Goal: Task Accomplishment & Management: Manage account settings

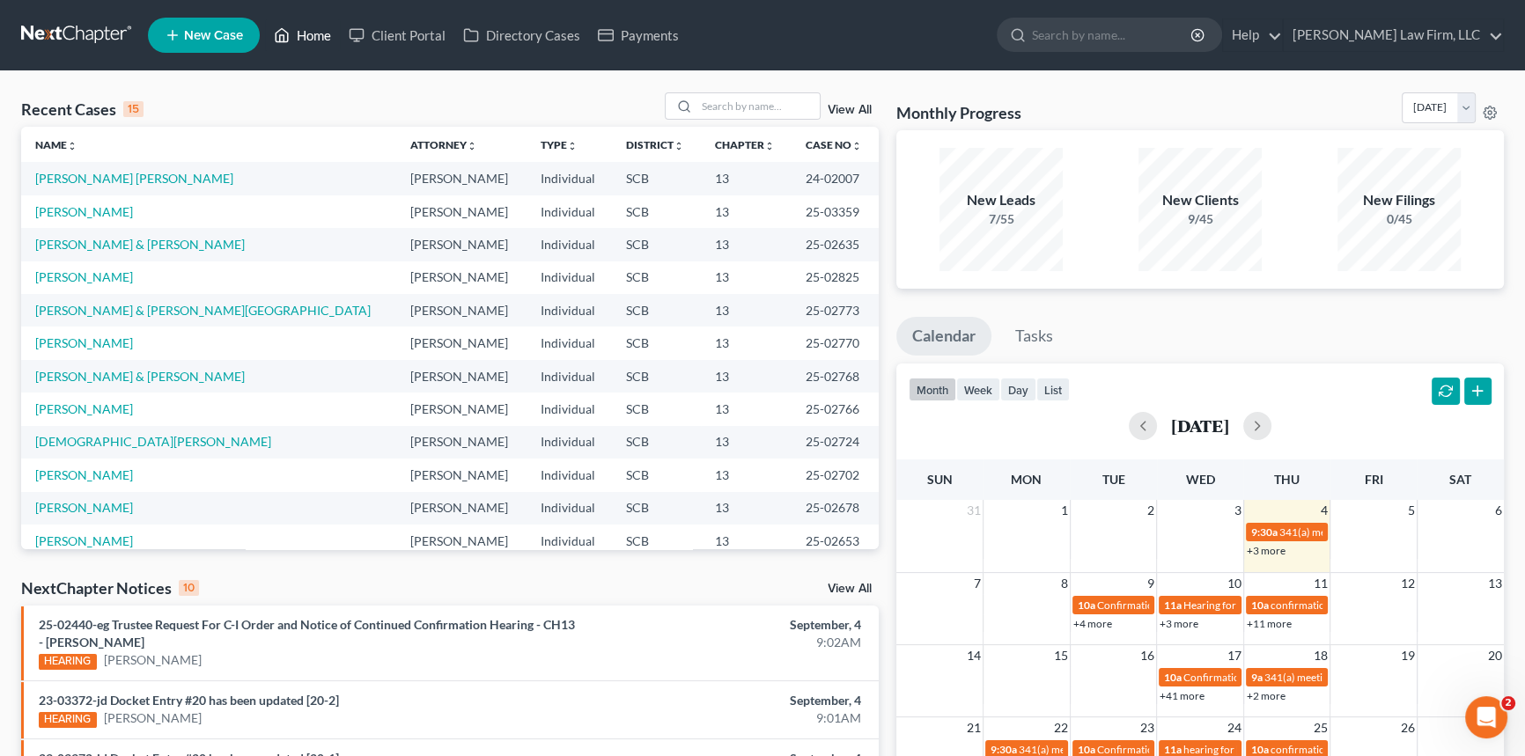
click at [311, 31] on link "Home" at bounding box center [302, 35] width 75 height 32
click at [739, 105] on input "search" at bounding box center [757, 106] width 123 height 26
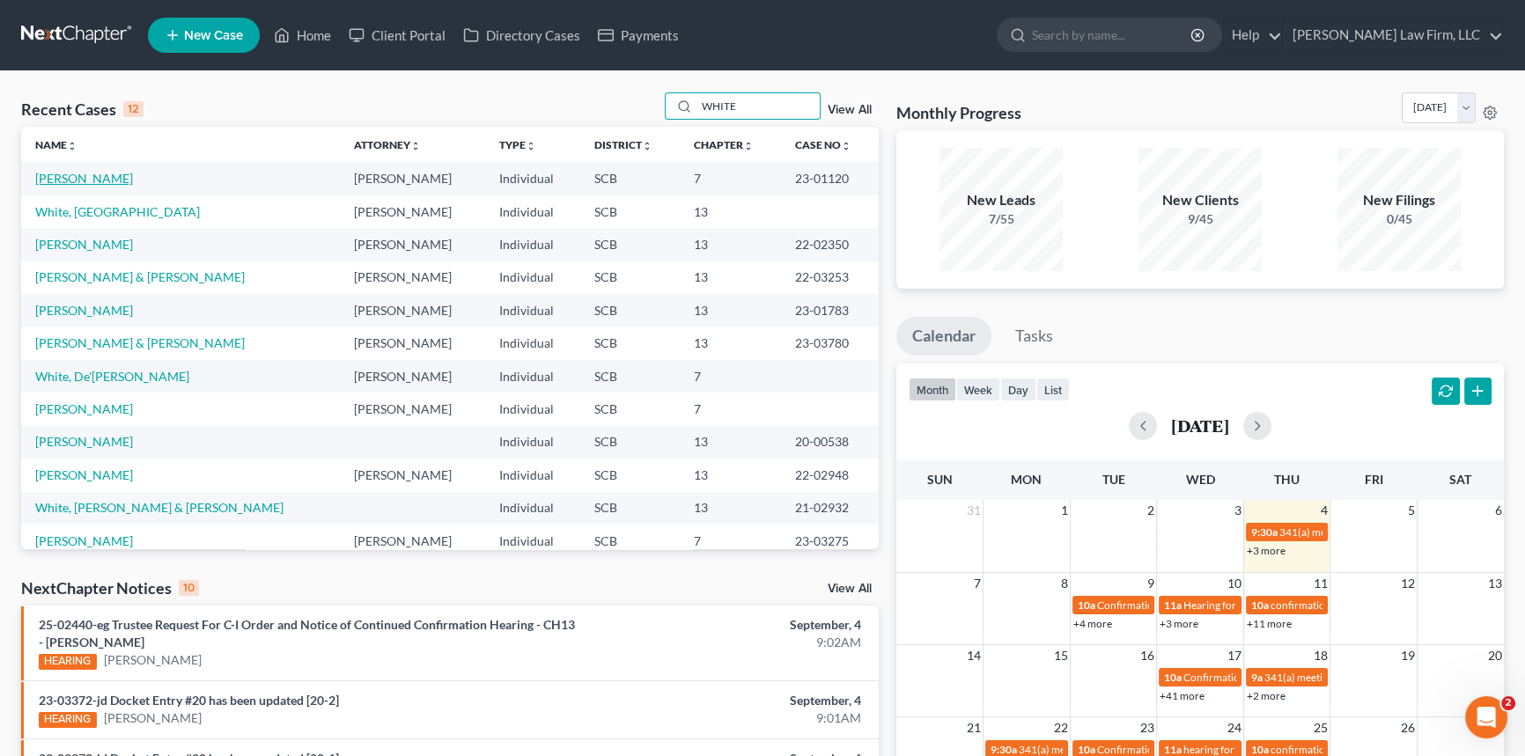
type input "WHITE"
click at [83, 180] on link "[PERSON_NAME]" at bounding box center [84, 178] width 98 height 15
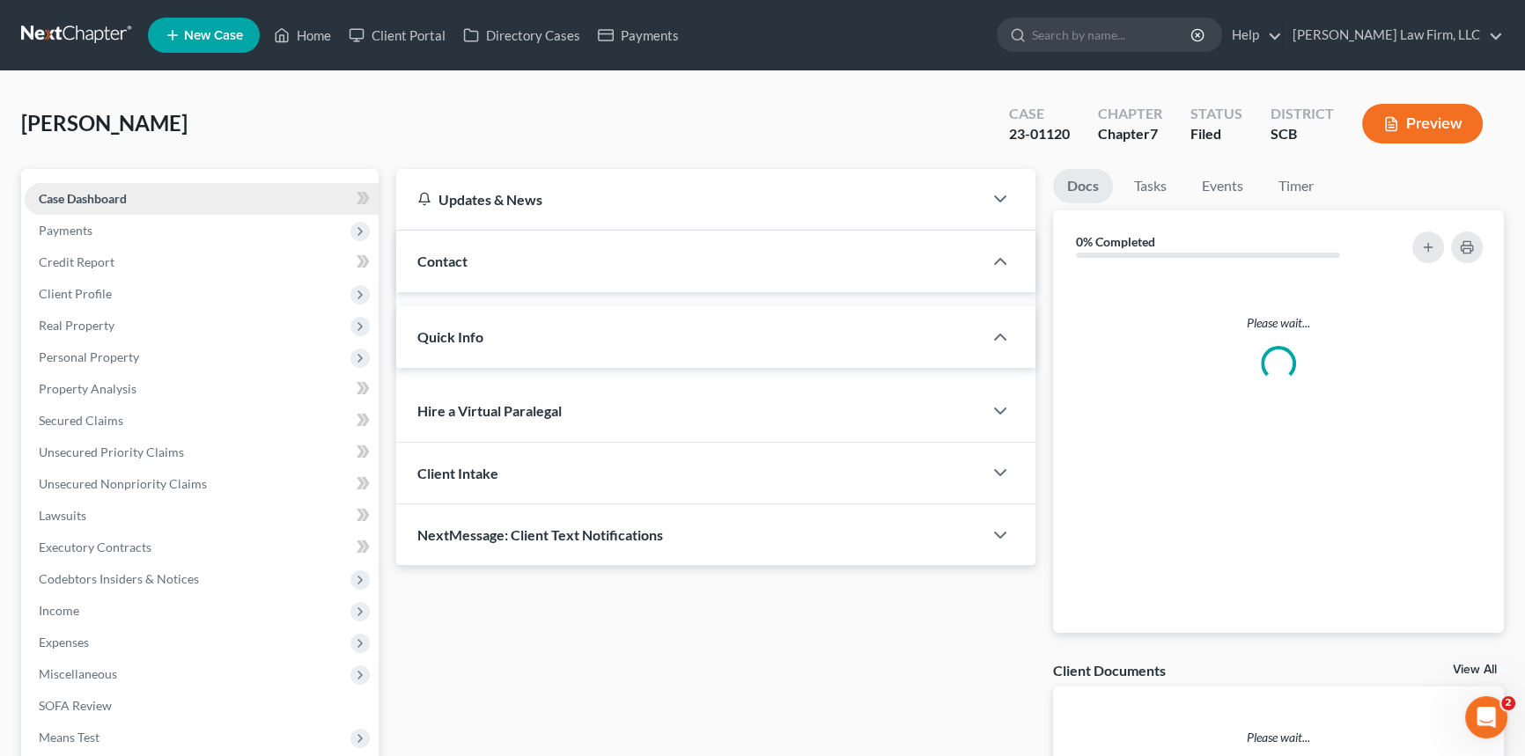
select select "0"
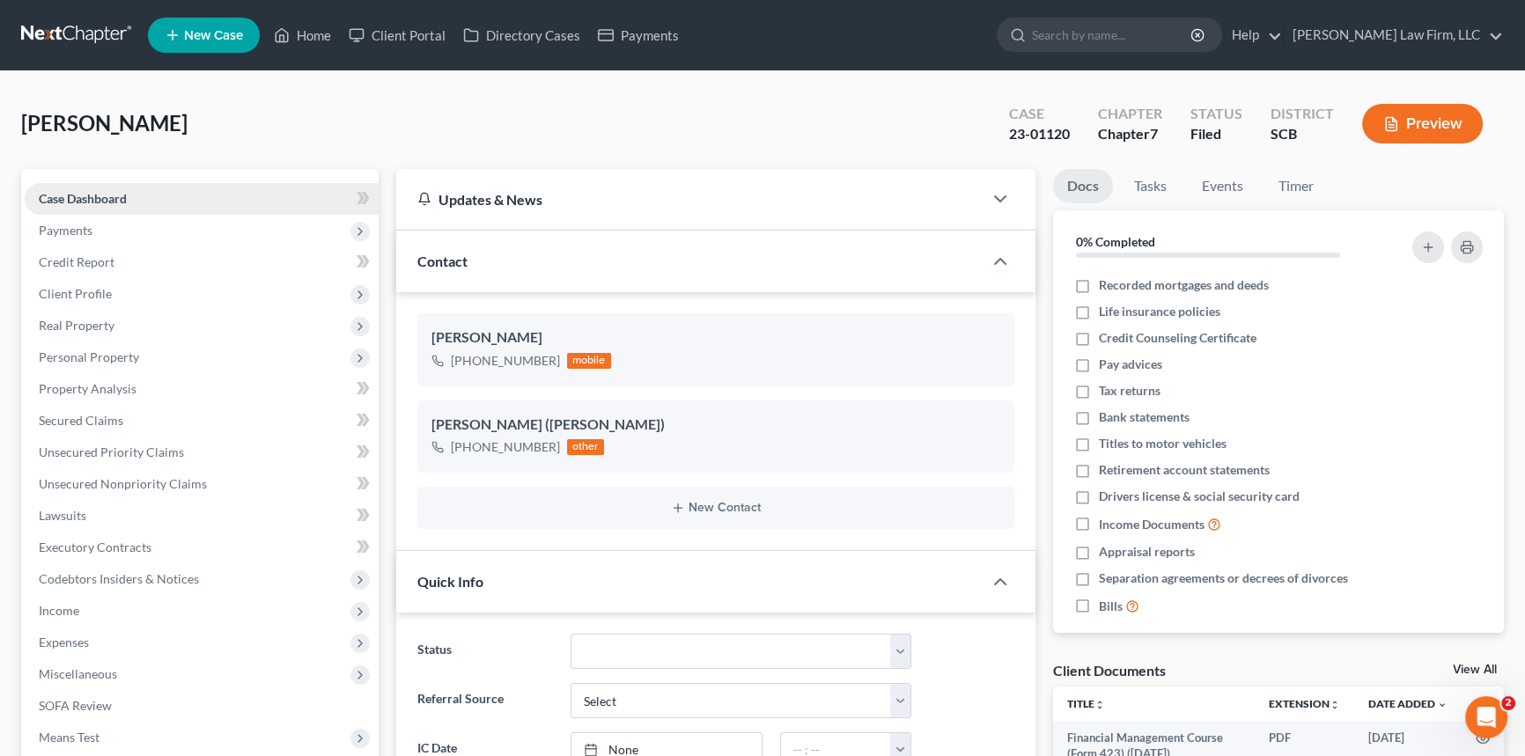
scroll to position [909, 0]
click at [60, 225] on span "Payments" at bounding box center [66, 230] width 54 height 15
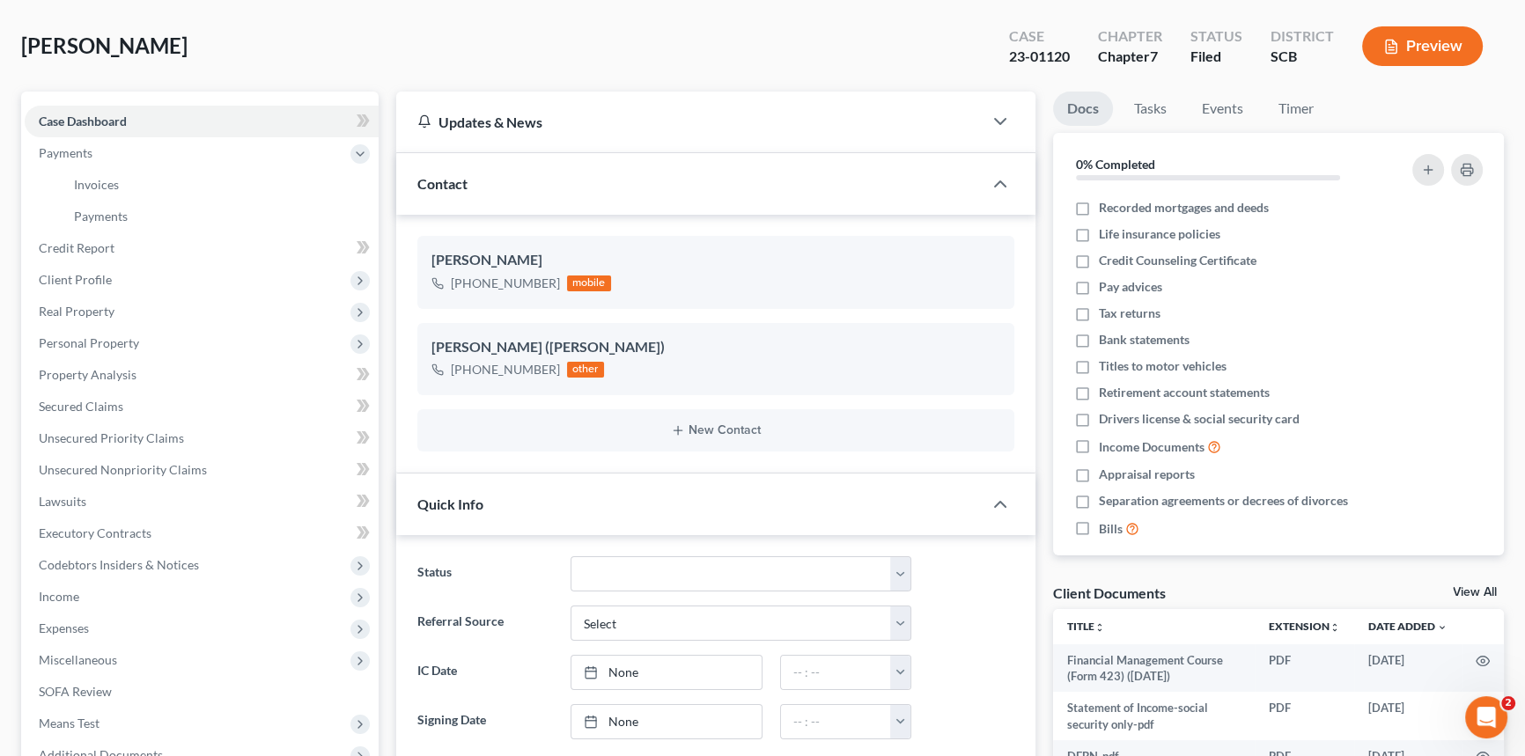
scroll to position [0, 0]
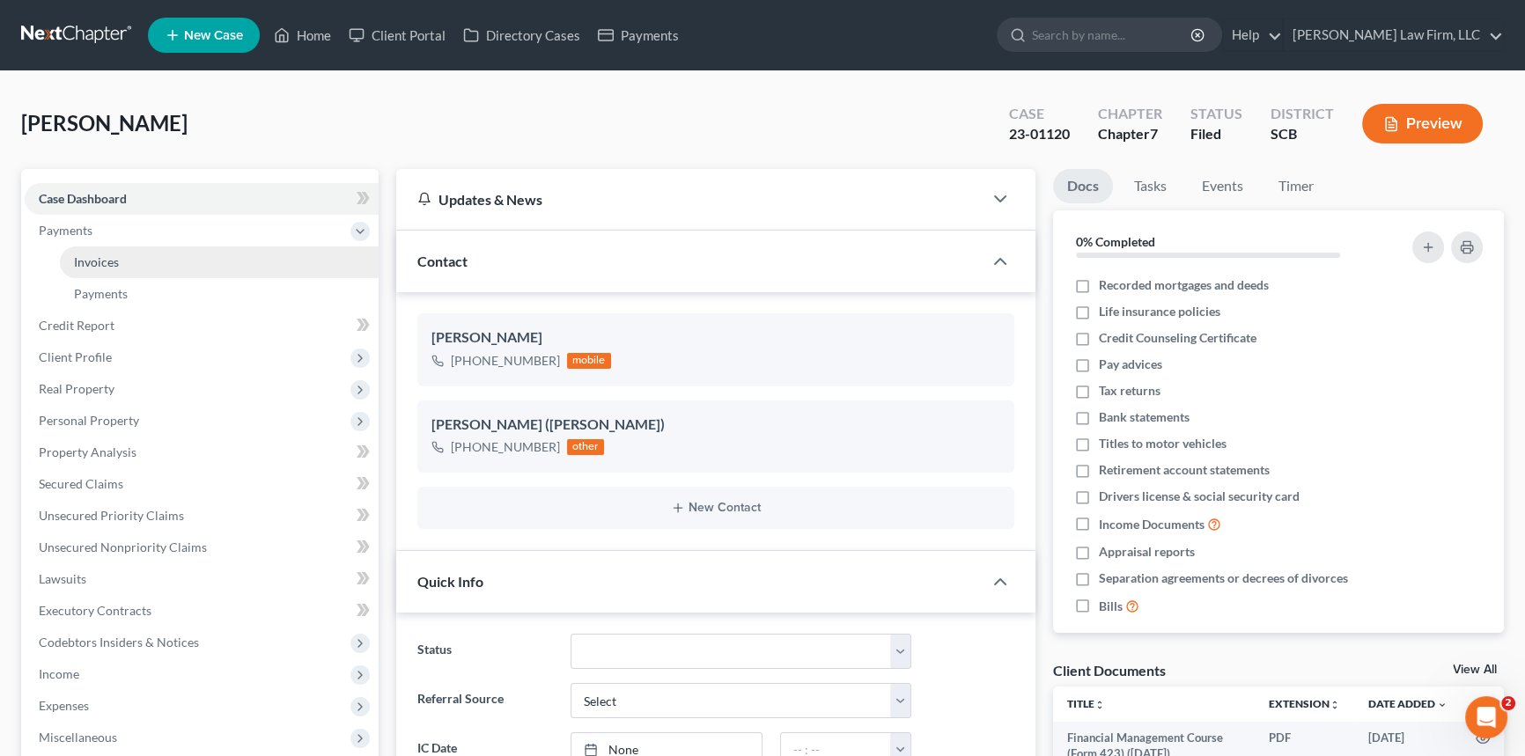
click at [92, 255] on span "Invoices" at bounding box center [96, 261] width 45 height 15
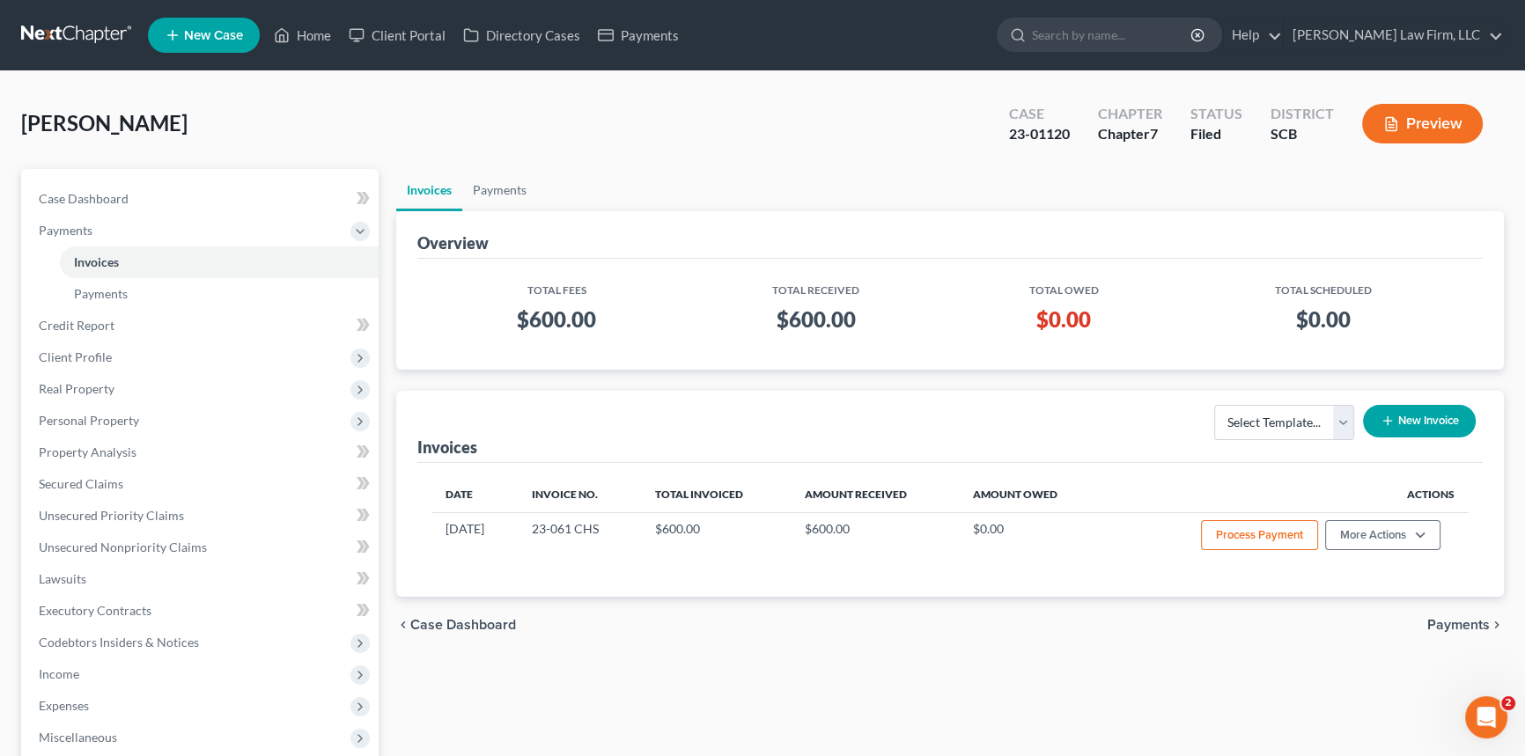
click at [1440, 415] on button "New Invoice" at bounding box center [1419, 421] width 113 height 33
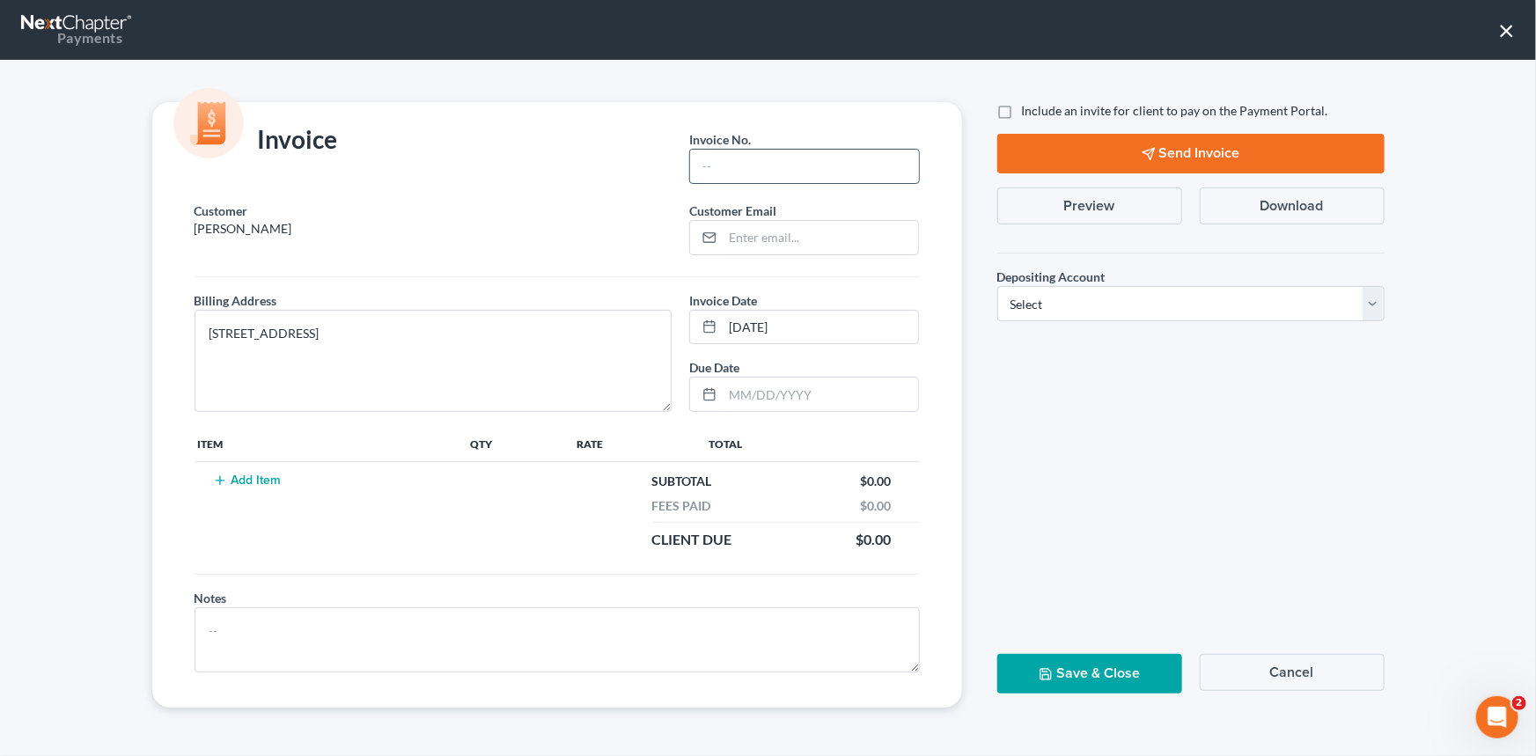
click at [714, 180] on input "text" at bounding box center [804, 166] width 228 height 33
type input "000"
click at [729, 238] on input "email" at bounding box center [820, 237] width 195 height 33
click at [1306, 661] on button "Cancel" at bounding box center [1292, 672] width 185 height 37
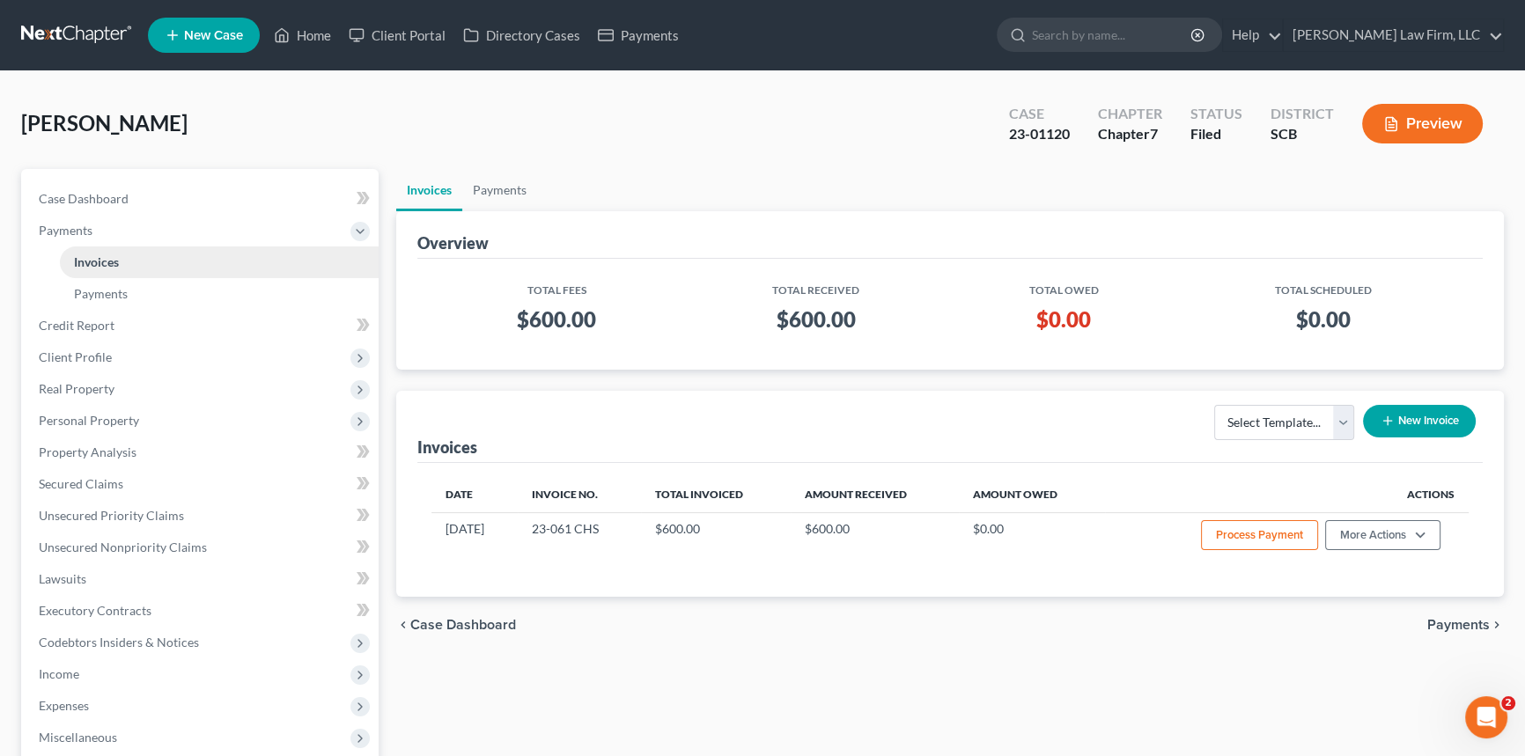
click at [92, 262] on span "Invoices" at bounding box center [96, 261] width 45 height 15
click at [116, 196] on span "Case Dashboard" at bounding box center [84, 198] width 90 height 15
select select "0"
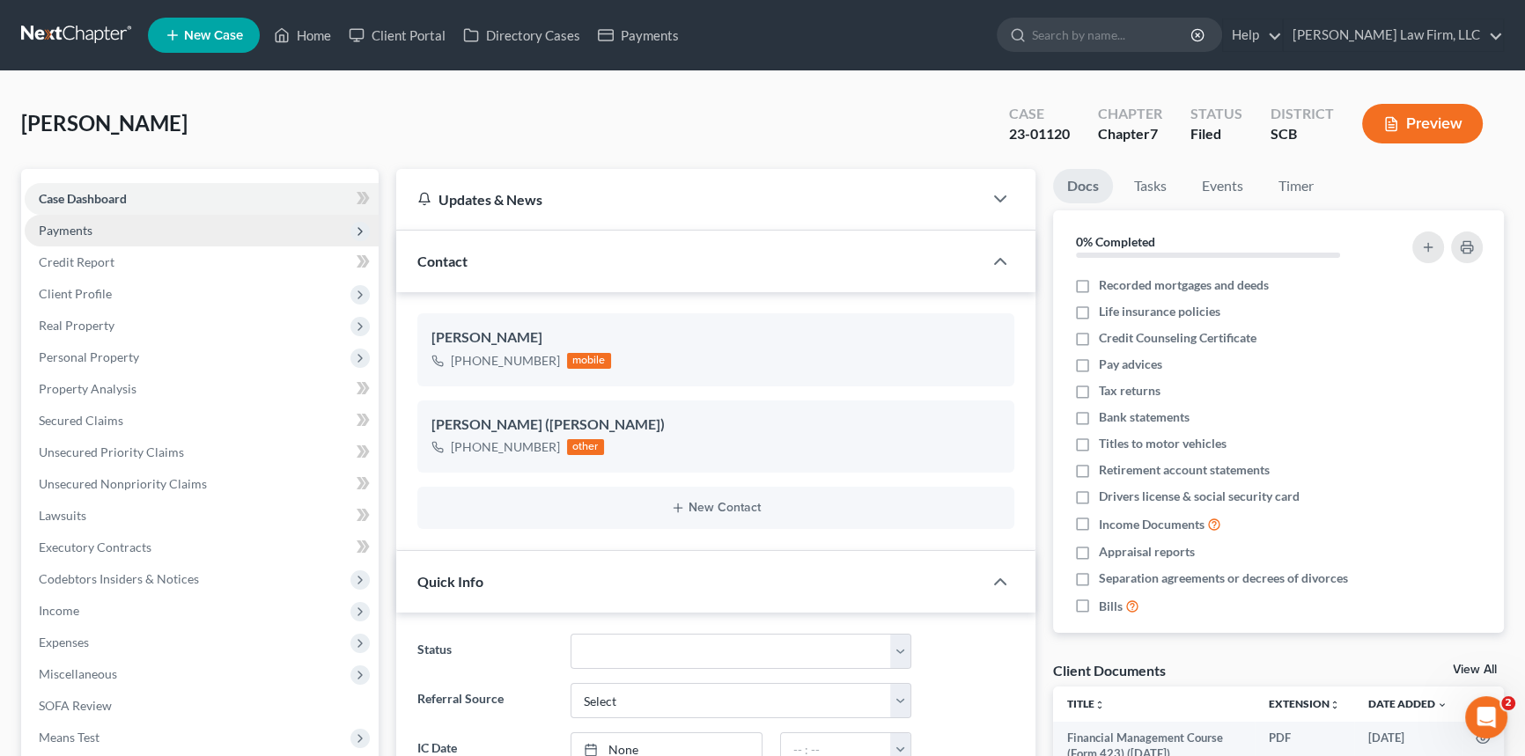
click at [56, 223] on span "Payments" at bounding box center [66, 230] width 54 height 15
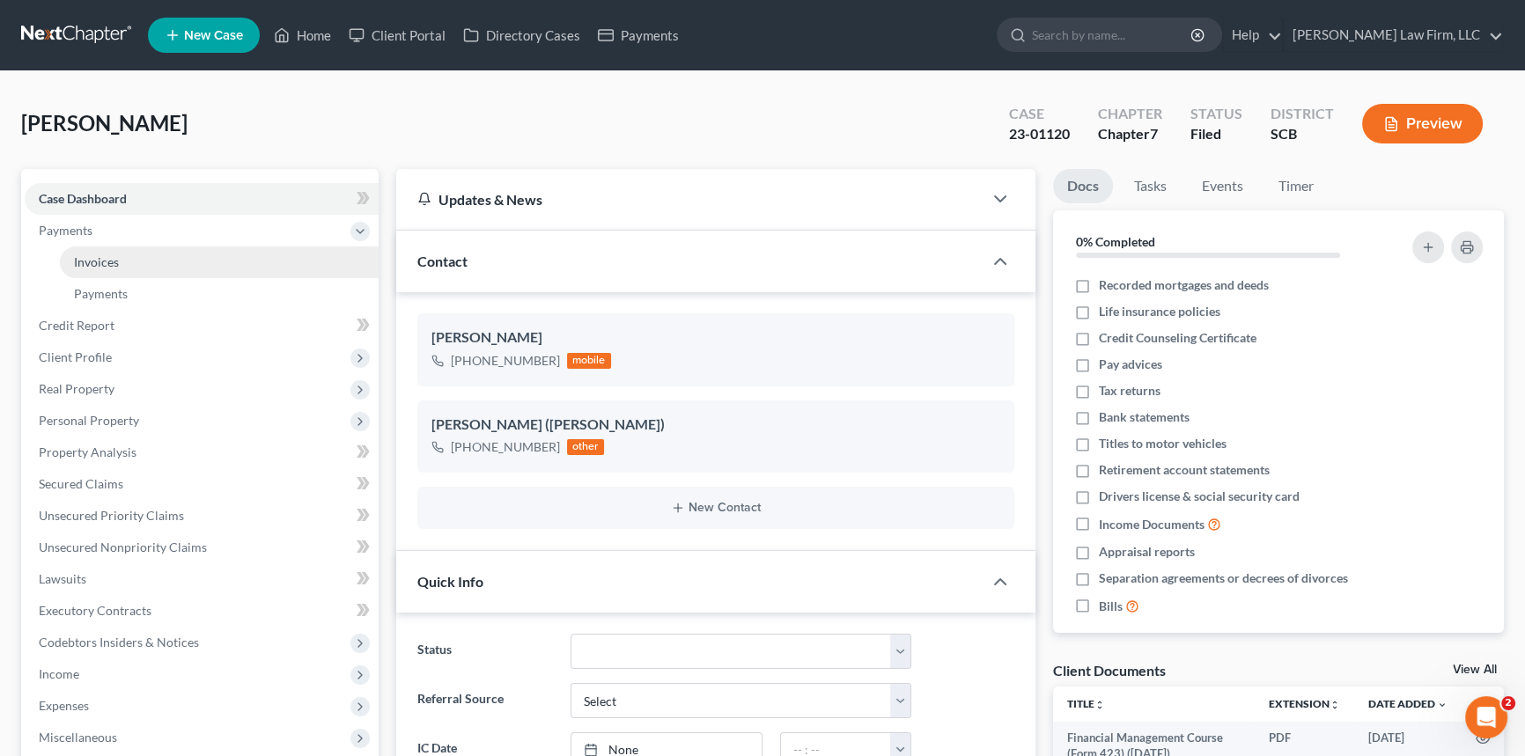
click at [108, 252] on link "Invoices" at bounding box center [219, 262] width 319 height 32
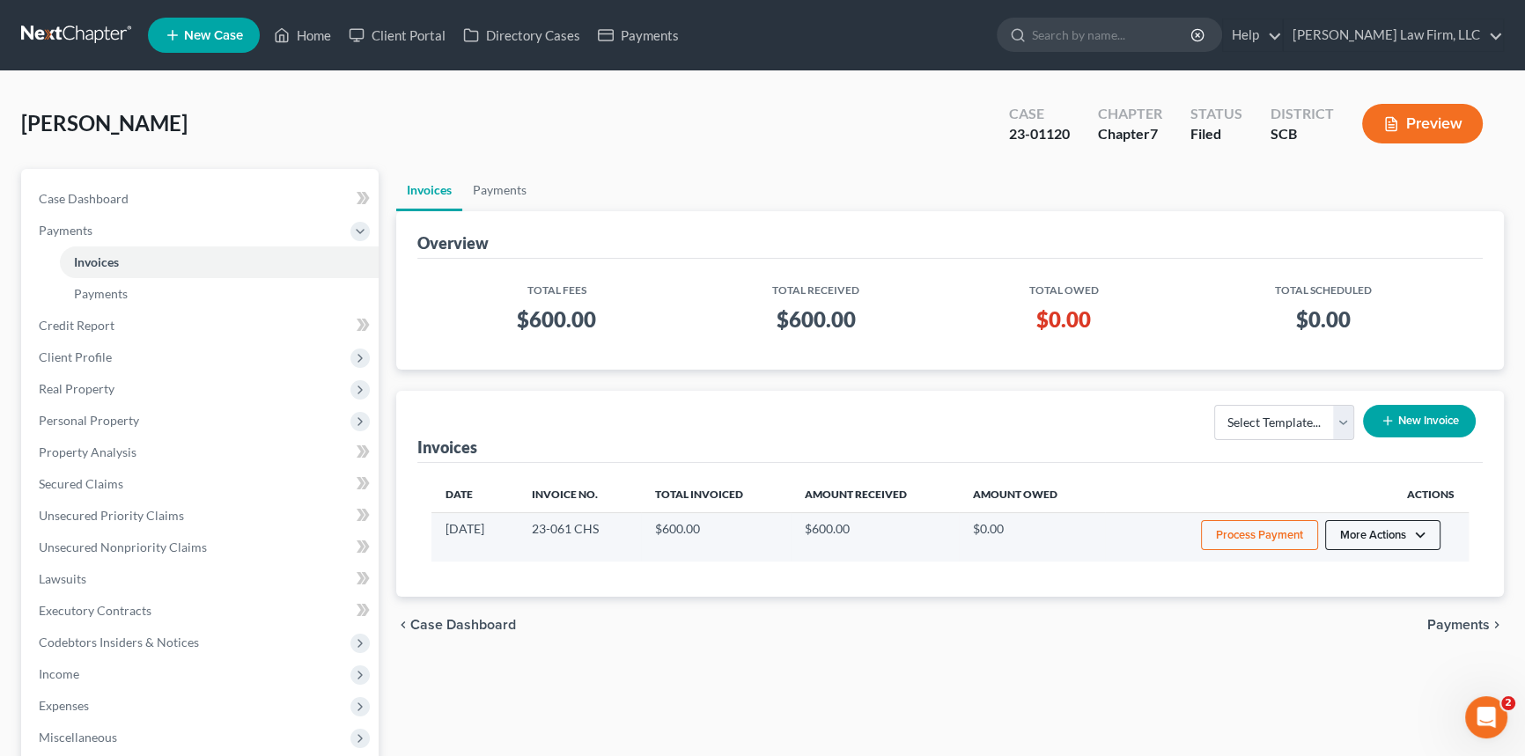
click at [1375, 527] on button "More Actions" at bounding box center [1382, 535] width 115 height 30
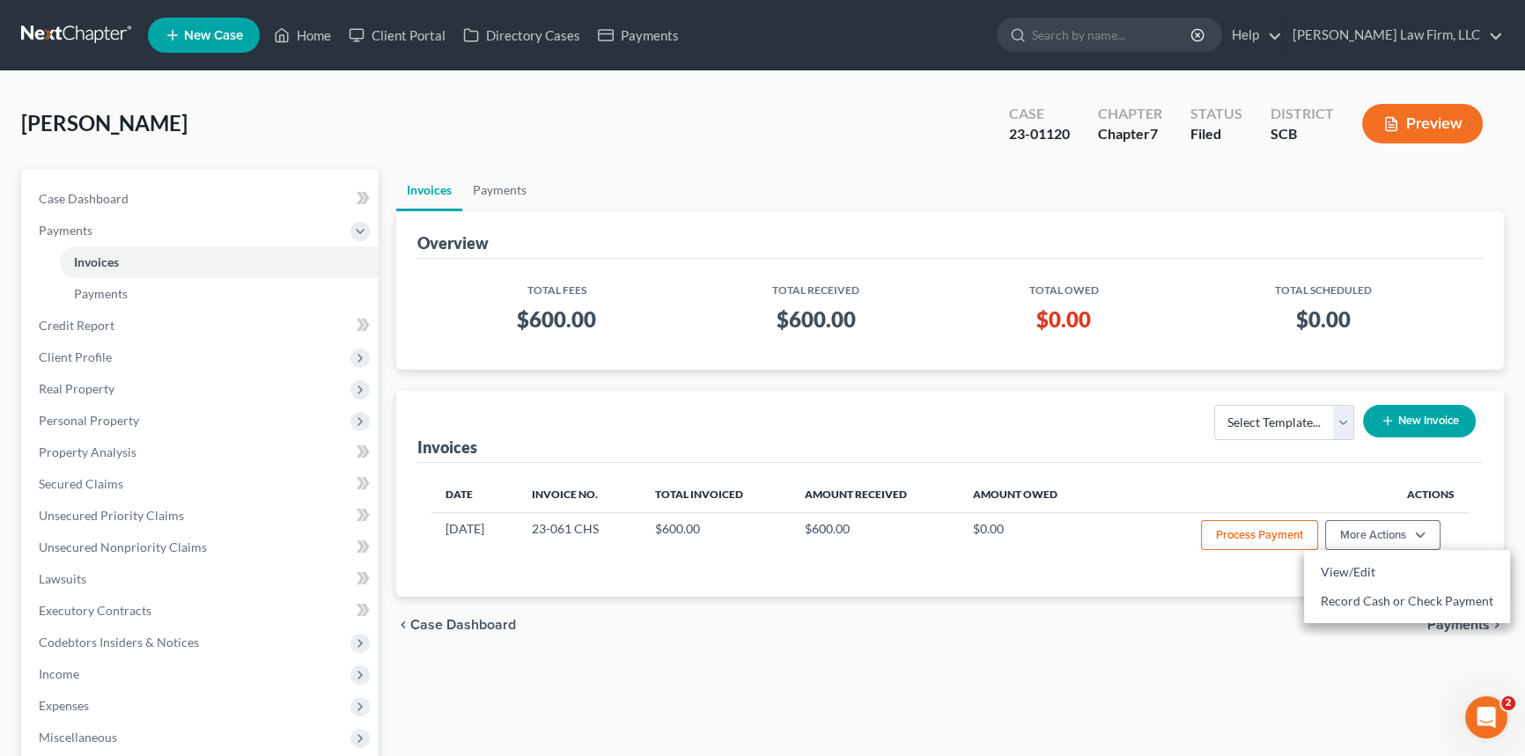
click at [1417, 419] on button "New Invoice" at bounding box center [1419, 421] width 113 height 33
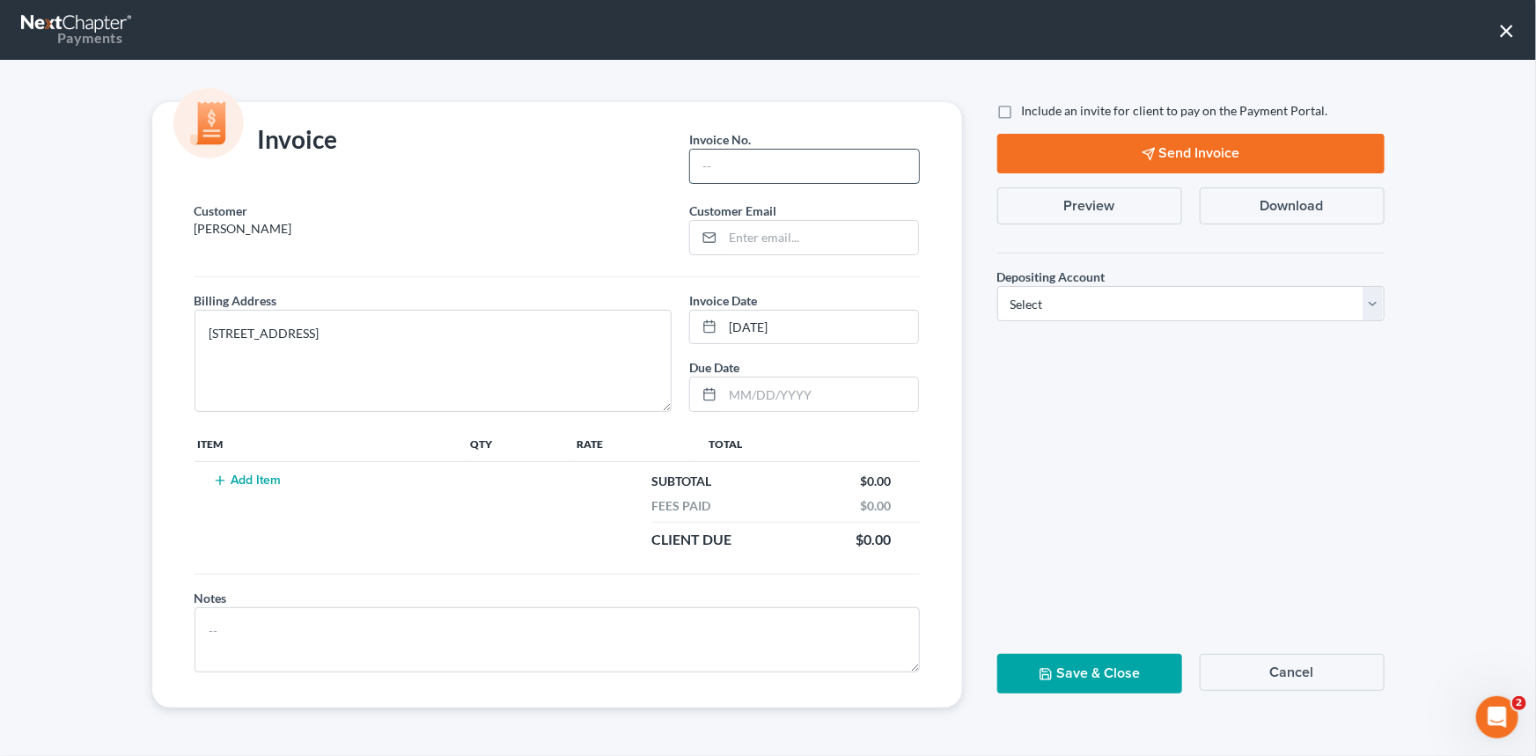
click at [702, 161] on input "text" at bounding box center [804, 166] width 228 height 33
type input "0000"
click at [747, 232] on input "email" at bounding box center [820, 237] width 195 height 33
type input "LEGAL1CHS@[PERSON_NAME] LAW [DOMAIN_NAME]"
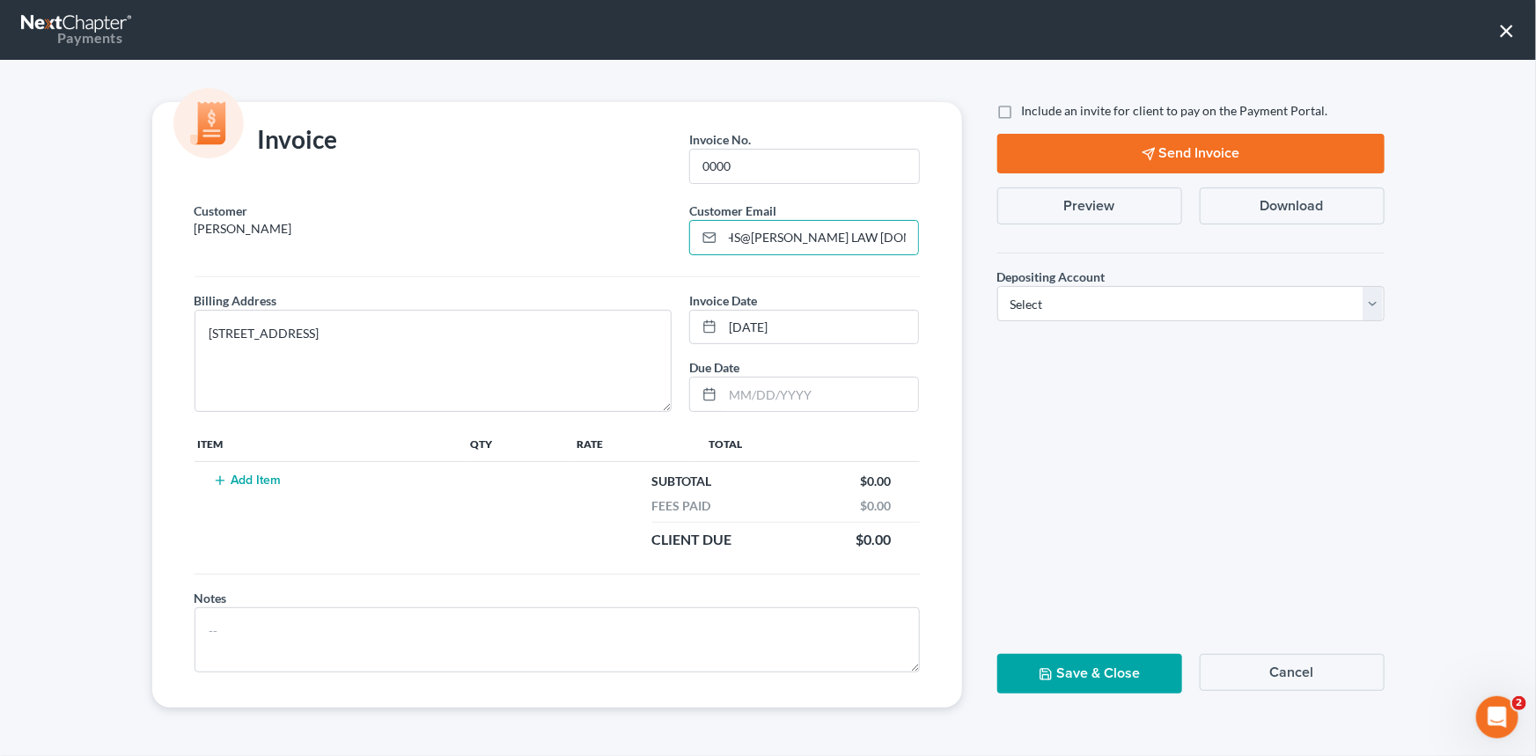
scroll to position [0, 0]
click at [271, 470] on td "Add Item" at bounding box center [331, 511] width 273 height 98
click at [263, 478] on button "Add Item" at bounding box center [247, 481] width 77 height 14
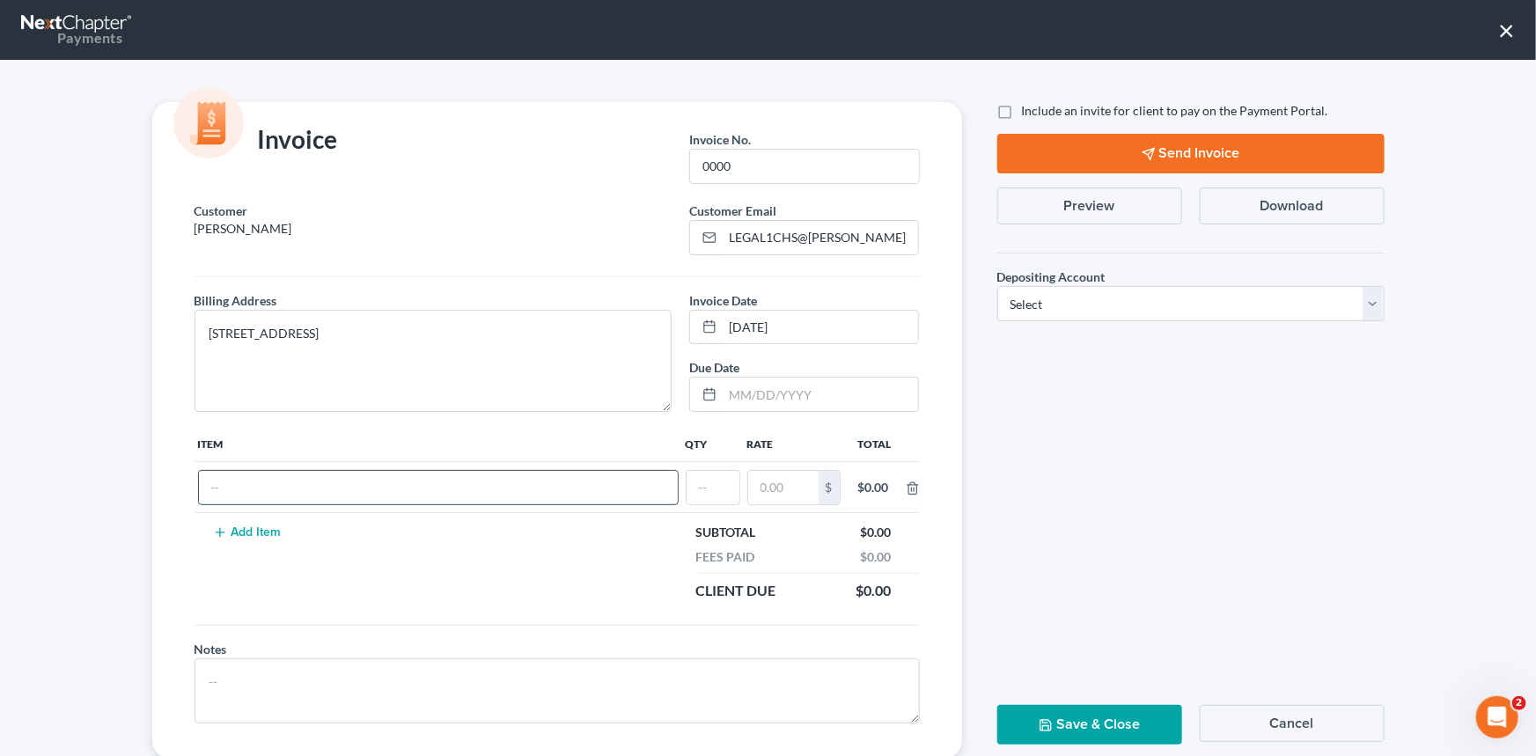
click at [251, 496] on input "text" at bounding box center [438, 487] width 479 height 33
type input "5"
click at [246, 478] on input "text" at bounding box center [438, 487] width 479 height 33
type input "MTE CH 13 FEE"
click at [682, 488] on td at bounding box center [713, 487] width 62 height 51
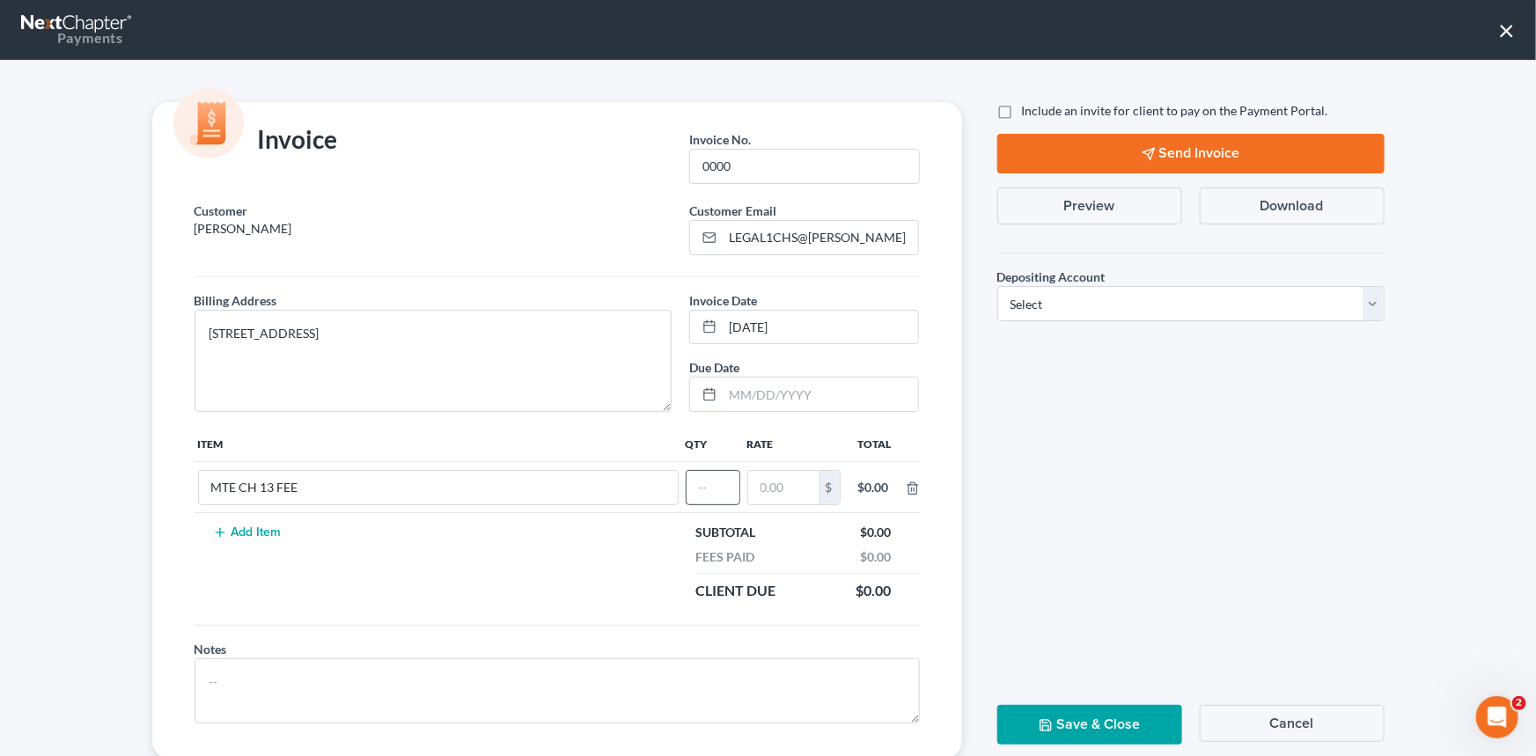
click at [688, 487] on input "text" at bounding box center [713, 487] width 53 height 33
type input "1"
type input "650.00"
click at [1087, 308] on select "Select Operation Trust" at bounding box center [1190, 303] width 387 height 35
select select "1"
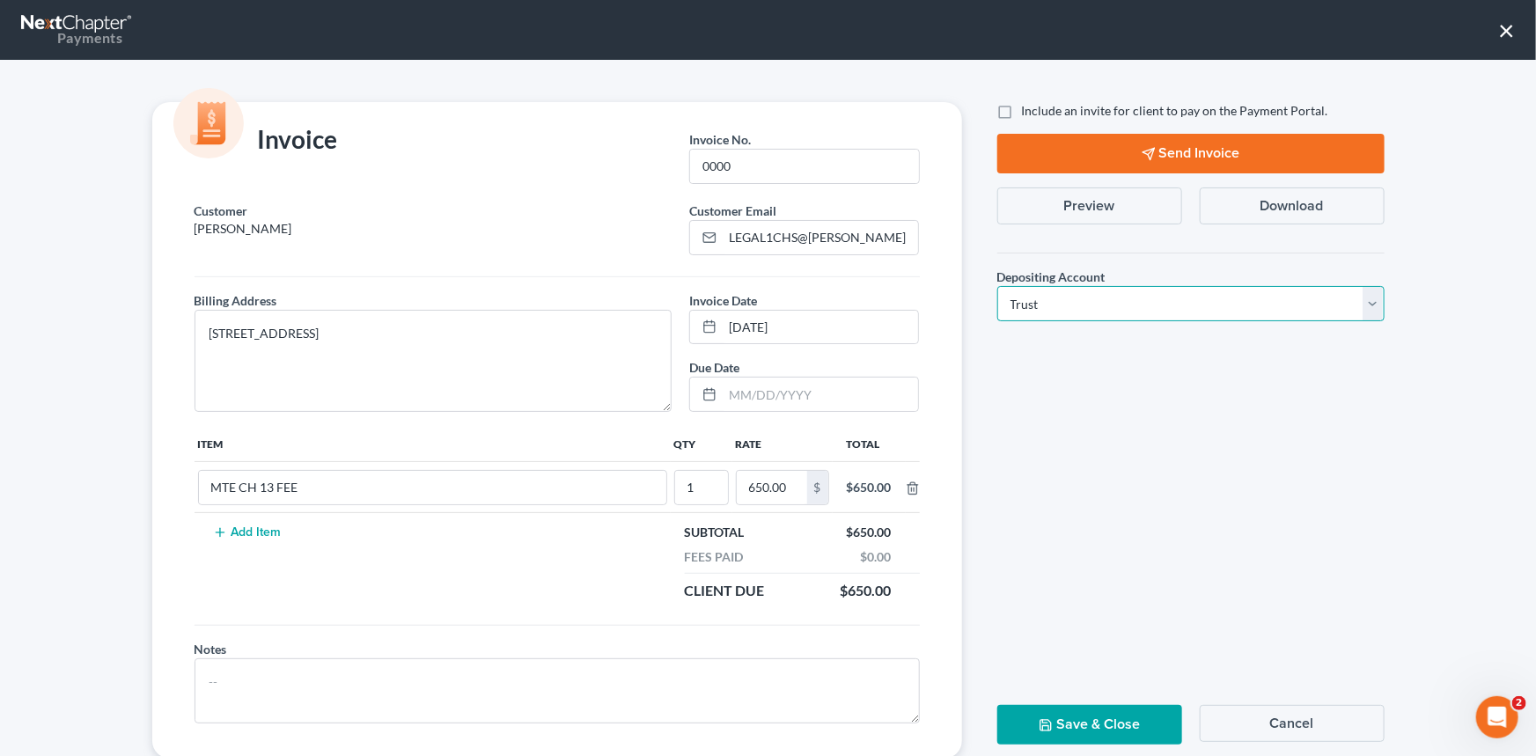
click at [997, 286] on select "Select Operation Trust" at bounding box center [1190, 303] width 387 height 35
click at [1065, 713] on button "Save & Close" at bounding box center [1089, 725] width 185 height 40
click at [907, 234] on input "LEGAL1CHS@[PERSON_NAME] LAW [DOMAIN_NAME]" at bounding box center [820, 237] width 195 height 33
drag, startPoint x: 734, startPoint y: 235, endPoint x: 923, endPoint y: 239, distance: 189.3
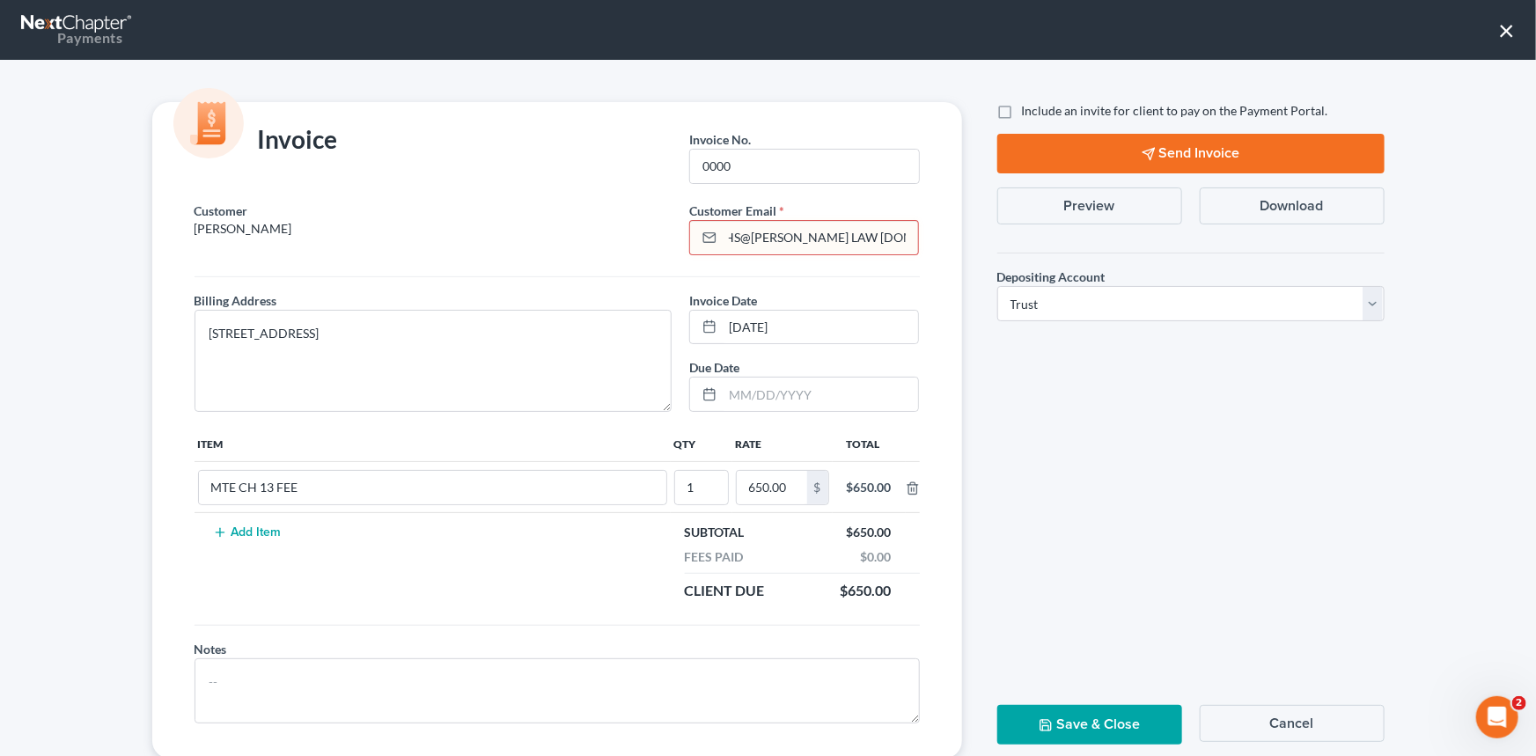
click at [923, 239] on div "Customer [PERSON_NAME] Customer Email * LEGAL1CHS@[PERSON_NAME] LAW [DOMAIN_NAM…" at bounding box center [557, 480] width 810 height 557
click at [608, 229] on p "[PERSON_NAME]" at bounding box center [434, 229] width 478 height 18
click at [1096, 710] on button "Save & Close" at bounding box center [1089, 725] width 185 height 40
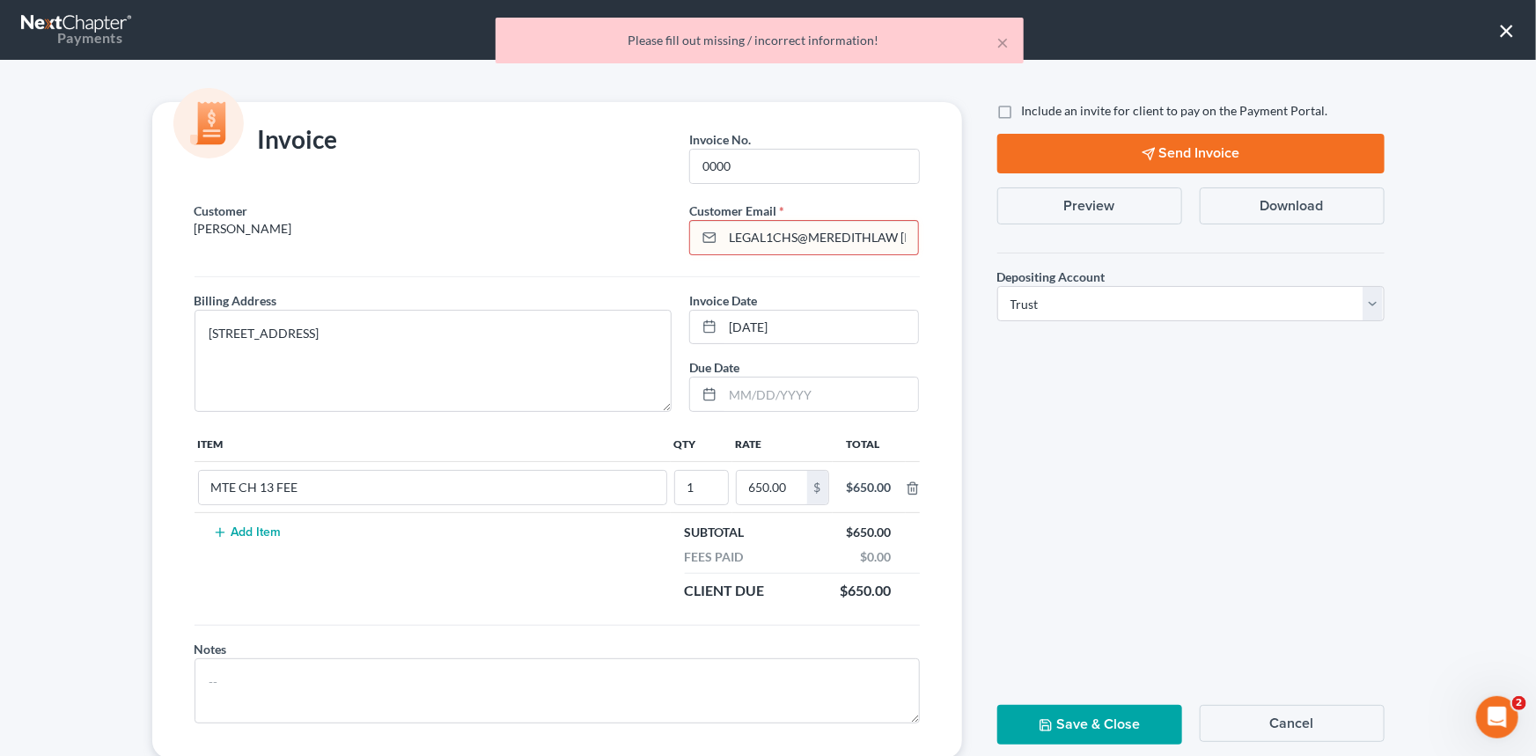
drag, startPoint x: 902, startPoint y: 238, endPoint x: 678, endPoint y: 193, distance: 228.9
click at [704, 197] on div "Invoice Invoice No. * 0000 Customer [PERSON_NAME] Customer Email * LEGAL1CHS@ME…" at bounding box center [557, 430] width 810 height 657
type input "[DOMAIN_NAME]"
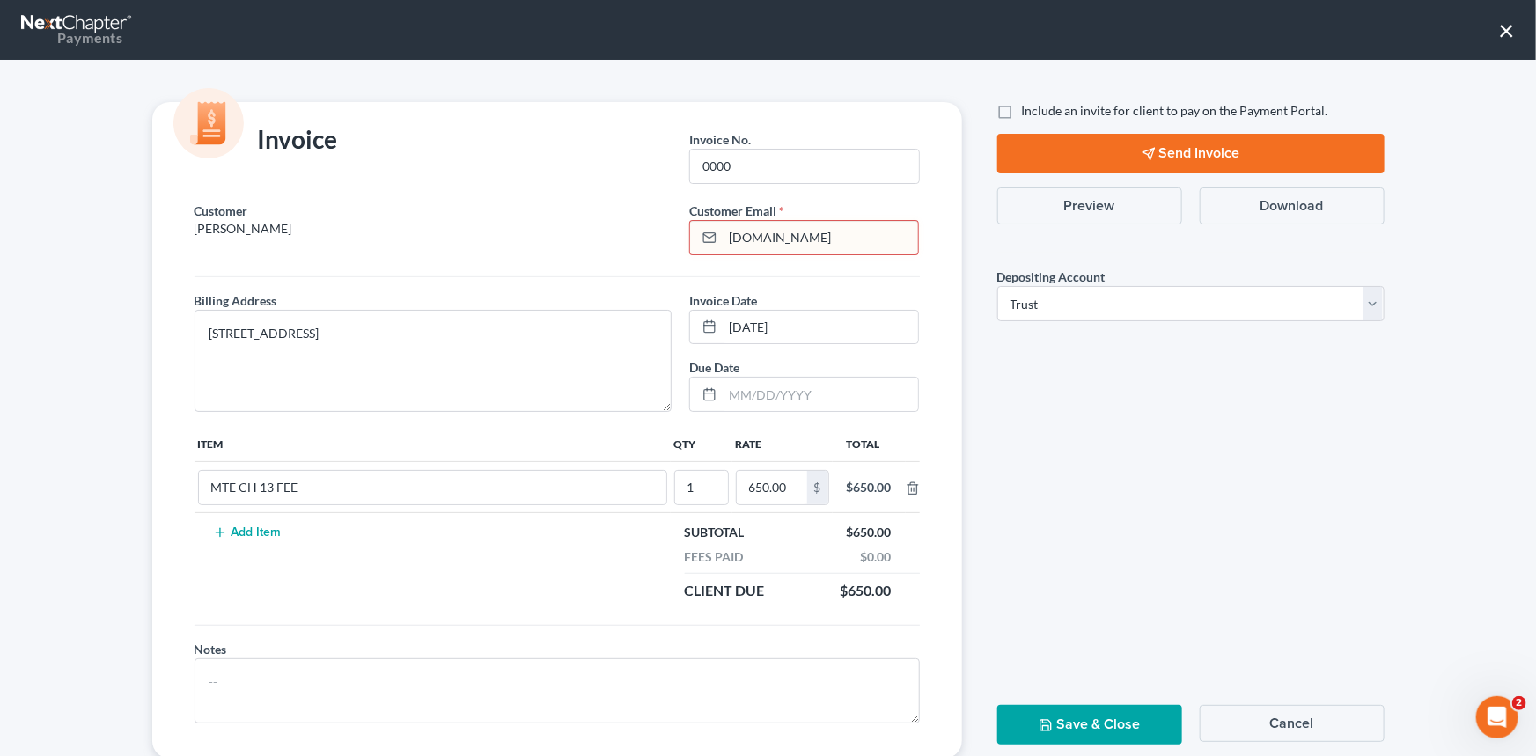
drag, startPoint x: 789, startPoint y: 243, endPoint x: 670, endPoint y: 224, distance: 120.3
click at [680, 228] on div "Customer Email * [DOMAIN_NAME]" at bounding box center [803, 229] width 247 height 54
type input "[EMAIL_ADDRESS][DOMAIN_NAME]"
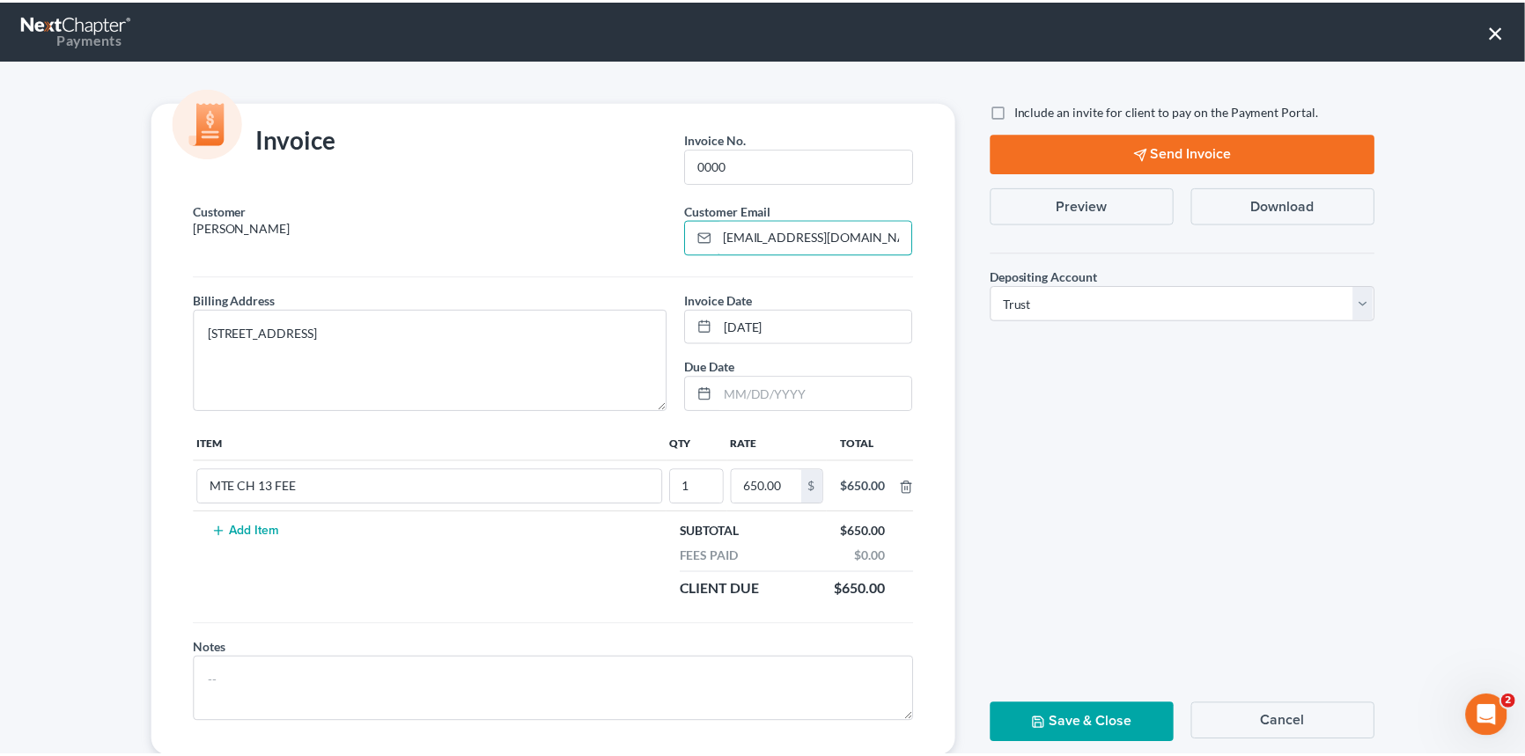
scroll to position [0, 0]
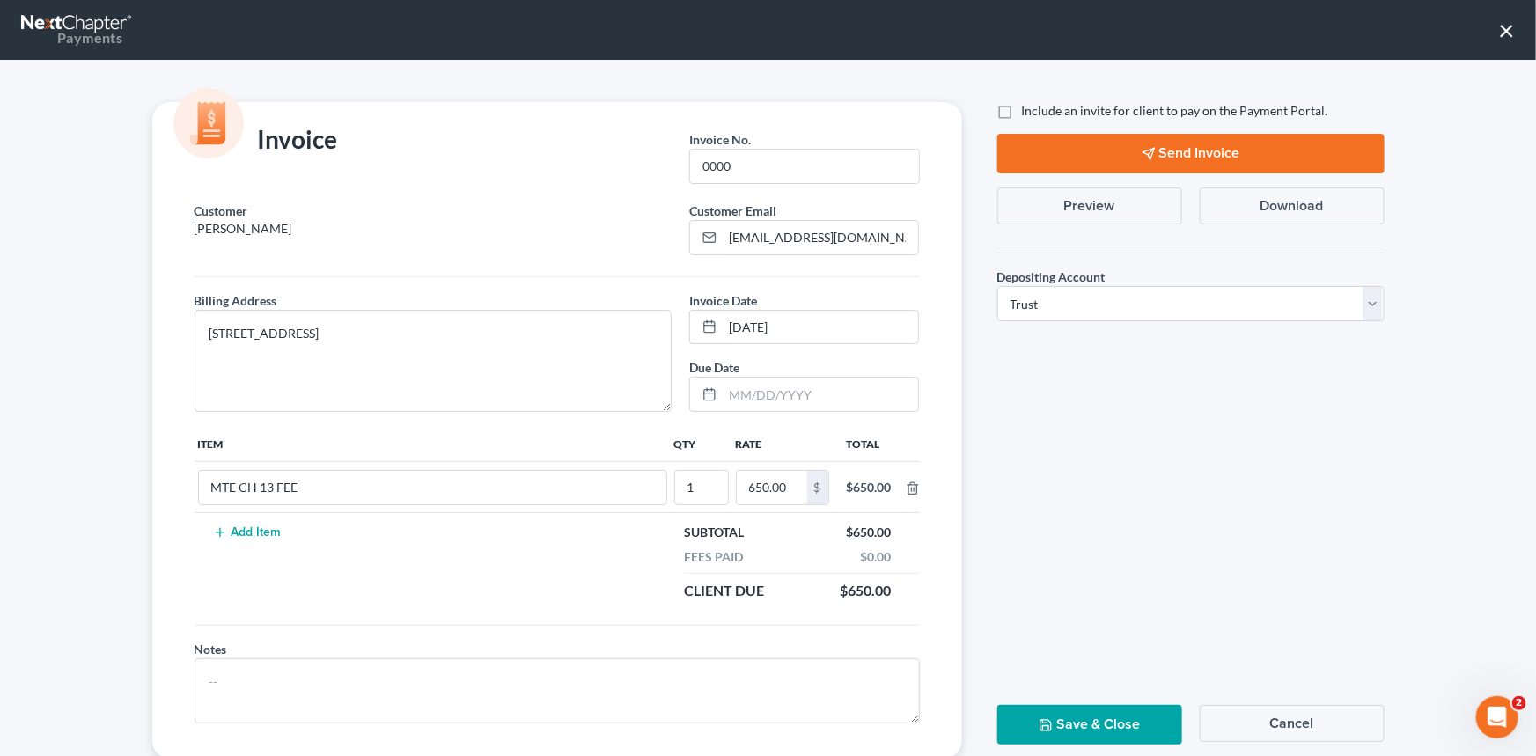
click at [1092, 714] on button "Save & Close" at bounding box center [1089, 725] width 185 height 40
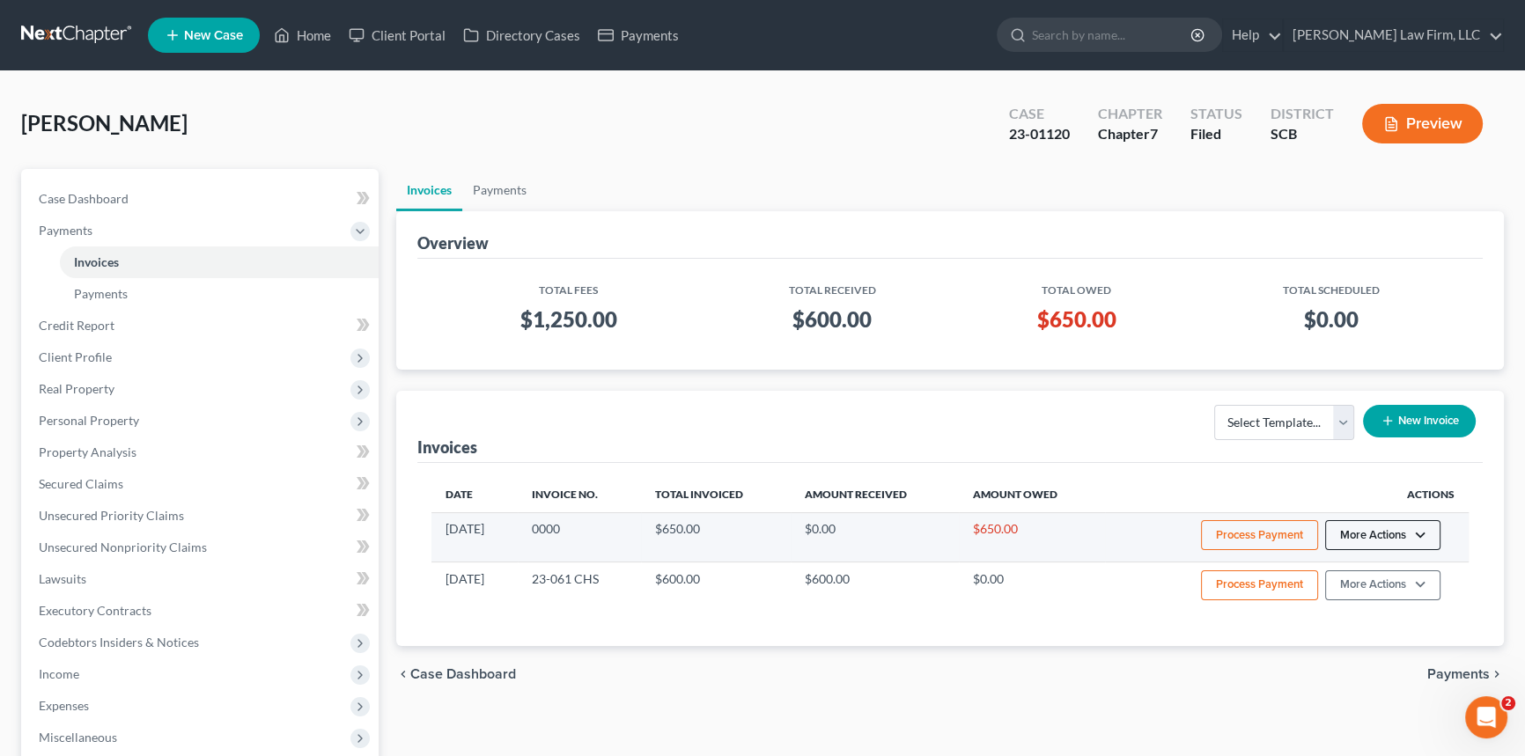
click at [1379, 530] on button "More Actions" at bounding box center [1382, 535] width 115 height 30
click at [1364, 595] on link "Record Cash or Check Payment" at bounding box center [1407, 601] width 206 height 30
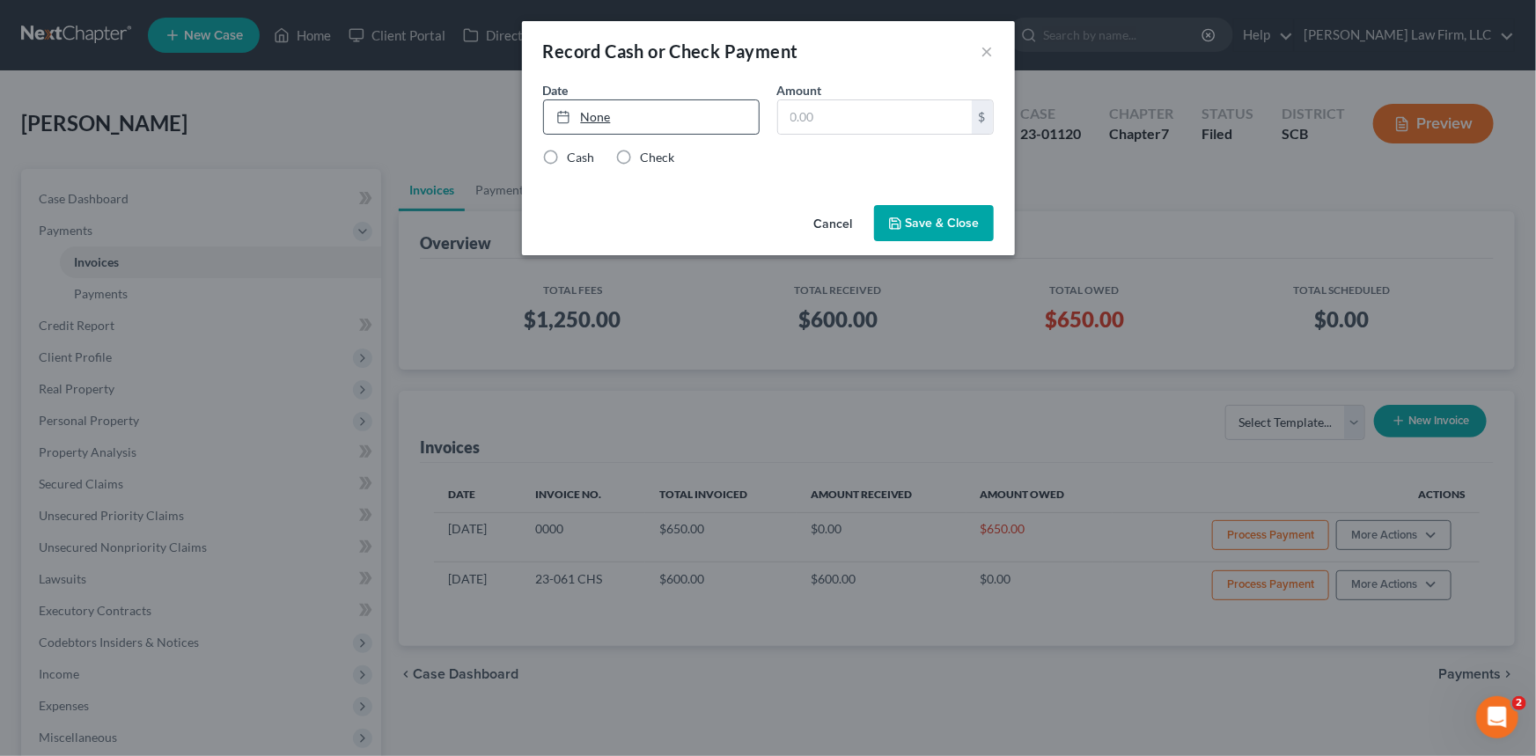
type input "[DATE]"
click at [613, 109] on link "[DATE]" at bounding box center [651, 116] width 215 height 33
click at [803, 114] on input "text" at bounding box center [875, 116] width 194 height 33
type input "6"
type input "250.00"
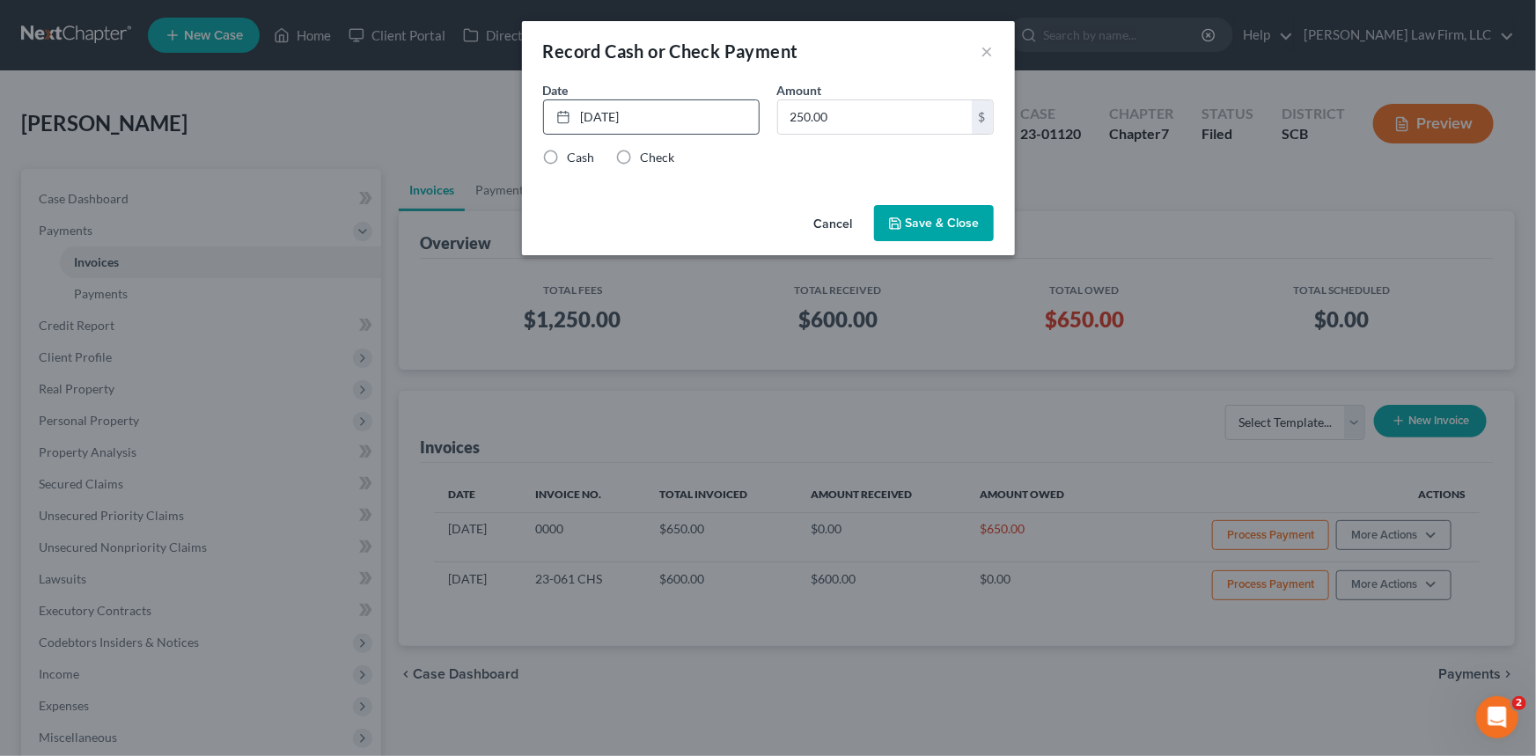
click at [568, 150] on label "Cash" at bounding box center [581, 158] width 27 height 18
click at [575, 150] on input "Cash" at bounding box center [580, 154] width 11 height 11
radio input "true"
click at [924, 218] on button "Save & Close" at bounding box center [934, 223] width 120 height 37
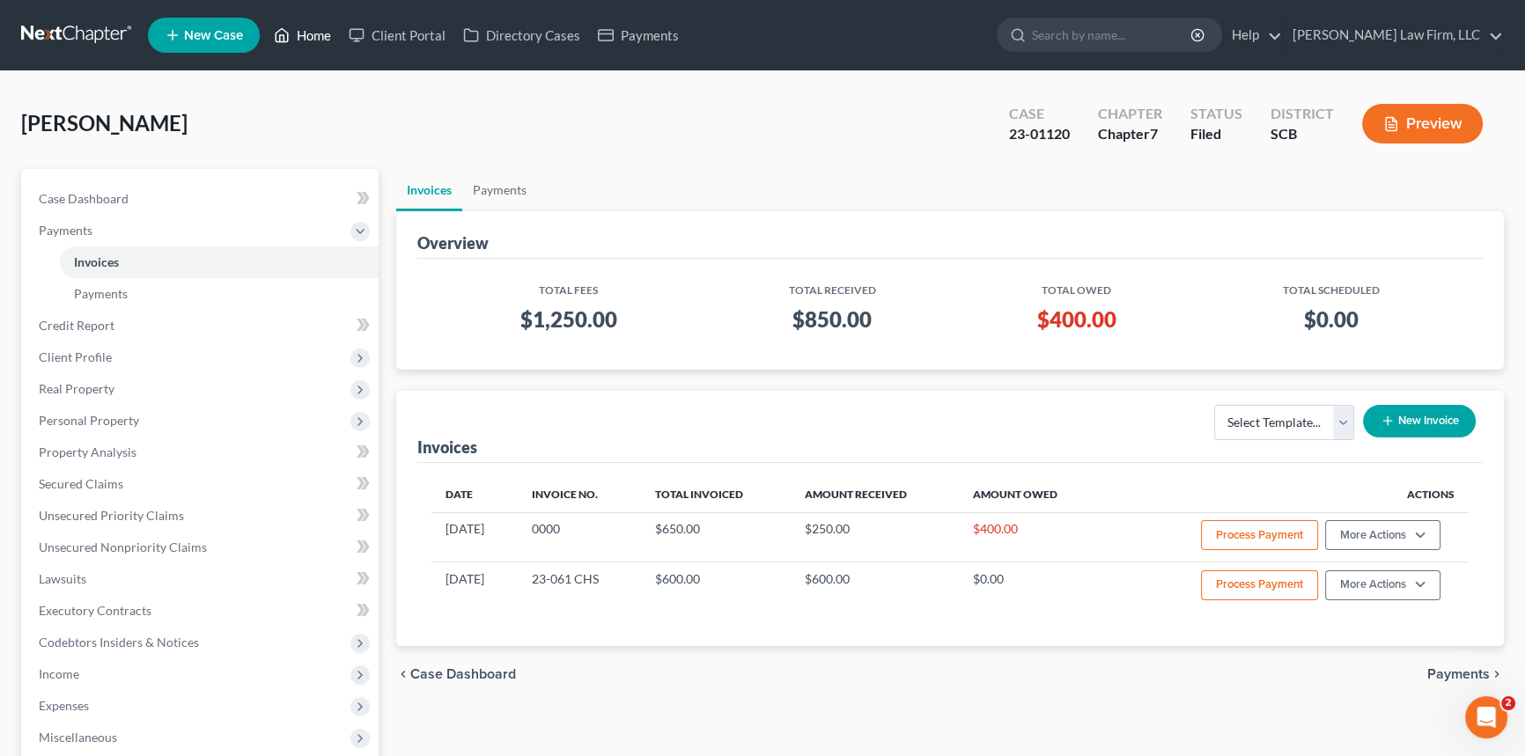
click at [313, 25] on link "Home" at bounding box center [302, 35] width 75 height 32
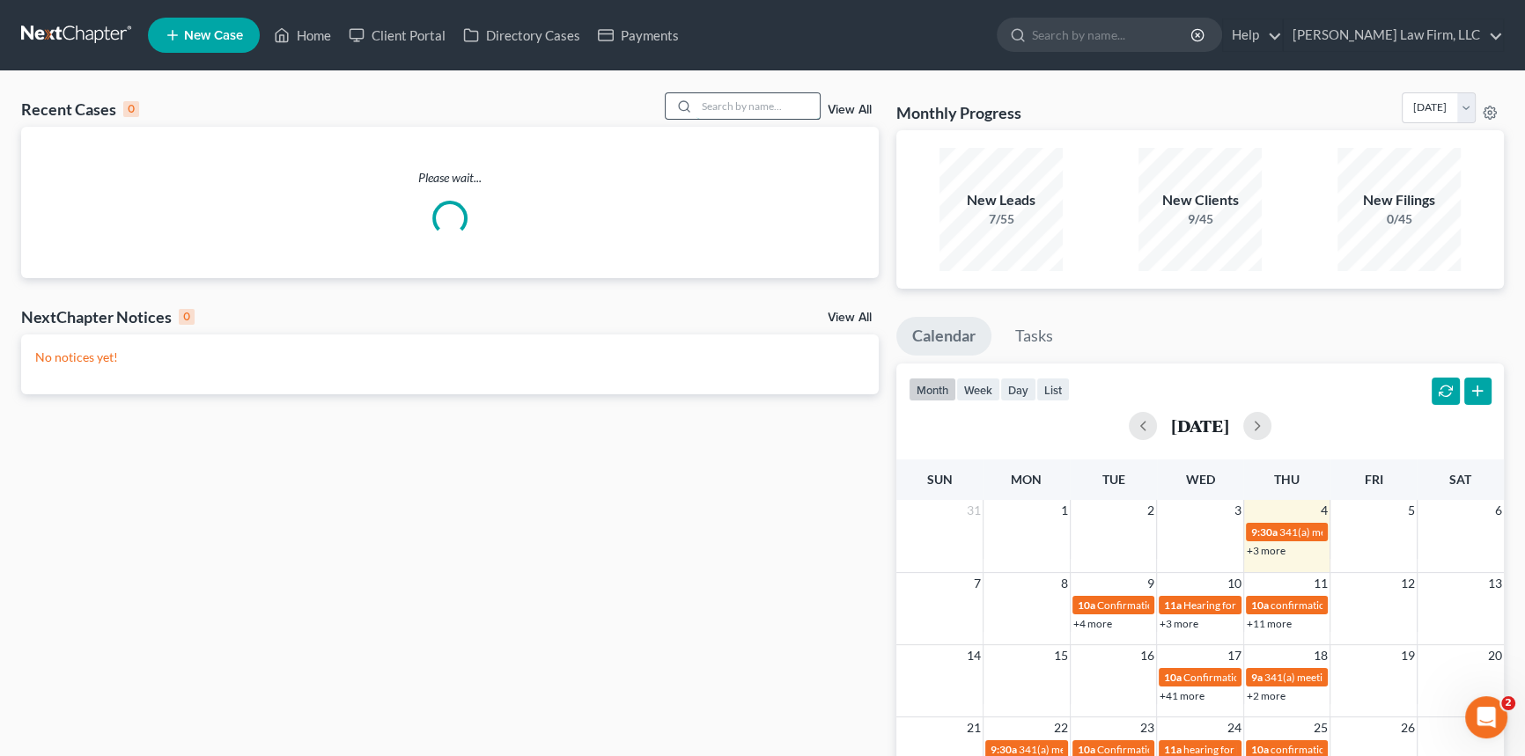
click at [702, 114] on input "search" at bounding box center [757, 106] width 123 height 26
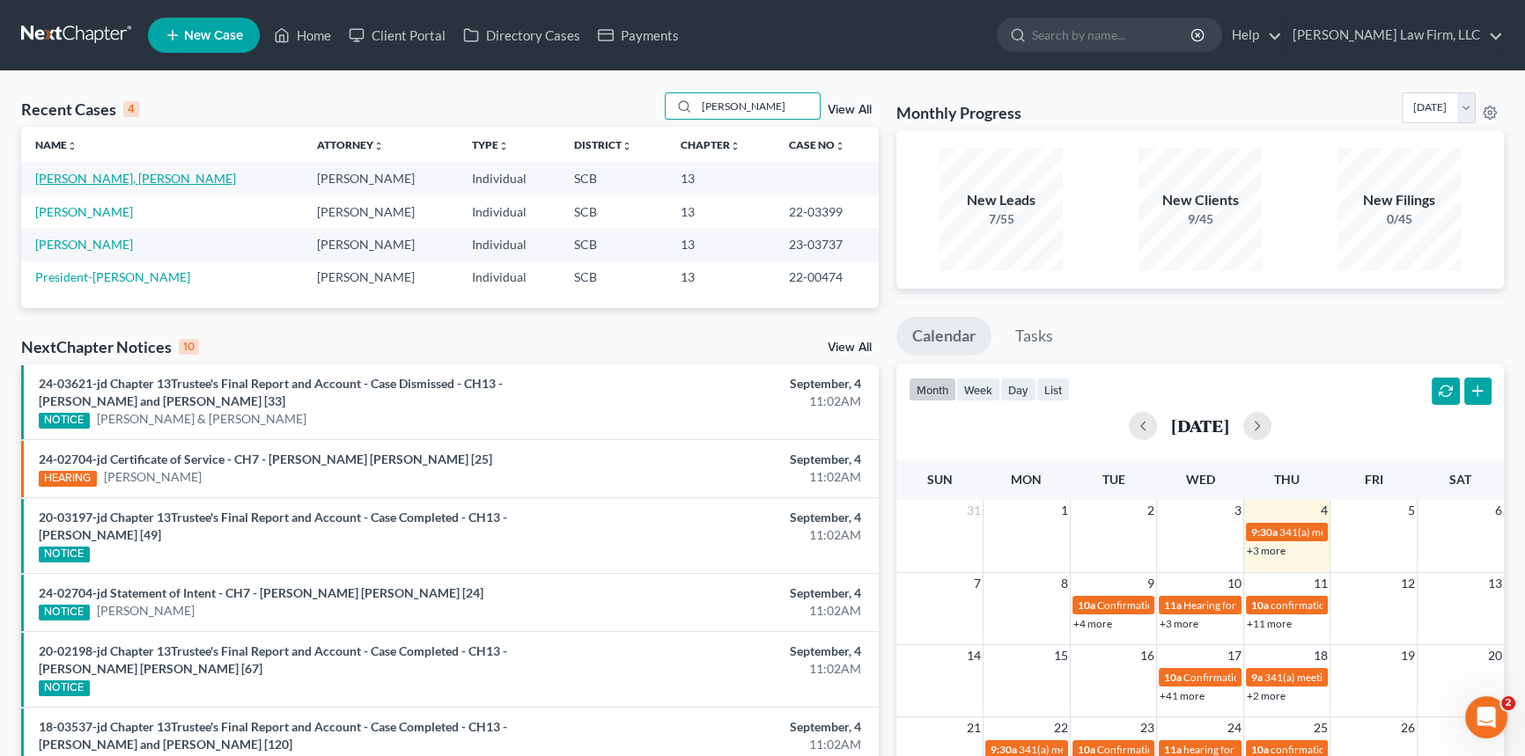
type input "[PERSON_NAME]"
click at [87, 180] on link "[PERSON_NAME], [PERSON_NAME]" at bounding box center [135, 178] width 201 height 15
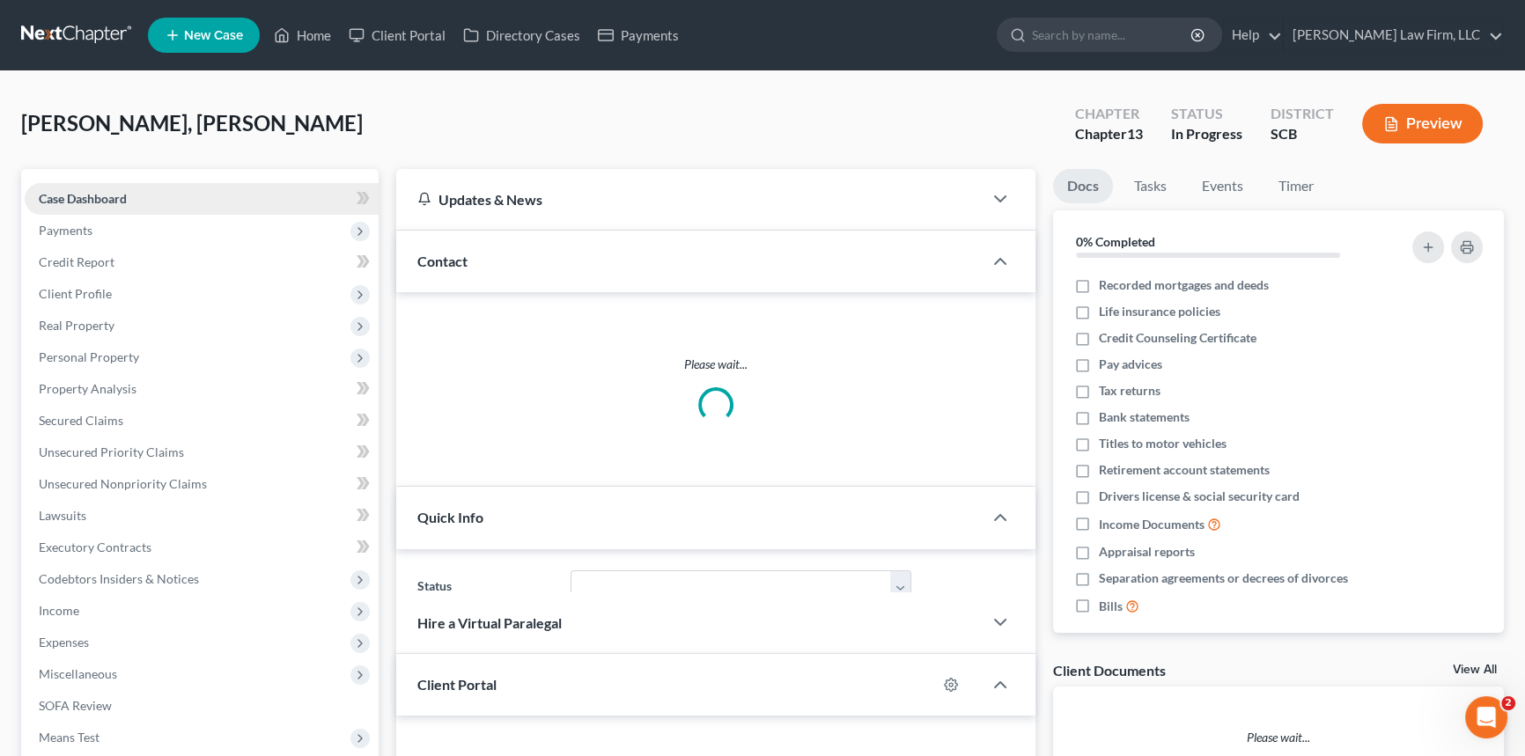
select select "0"
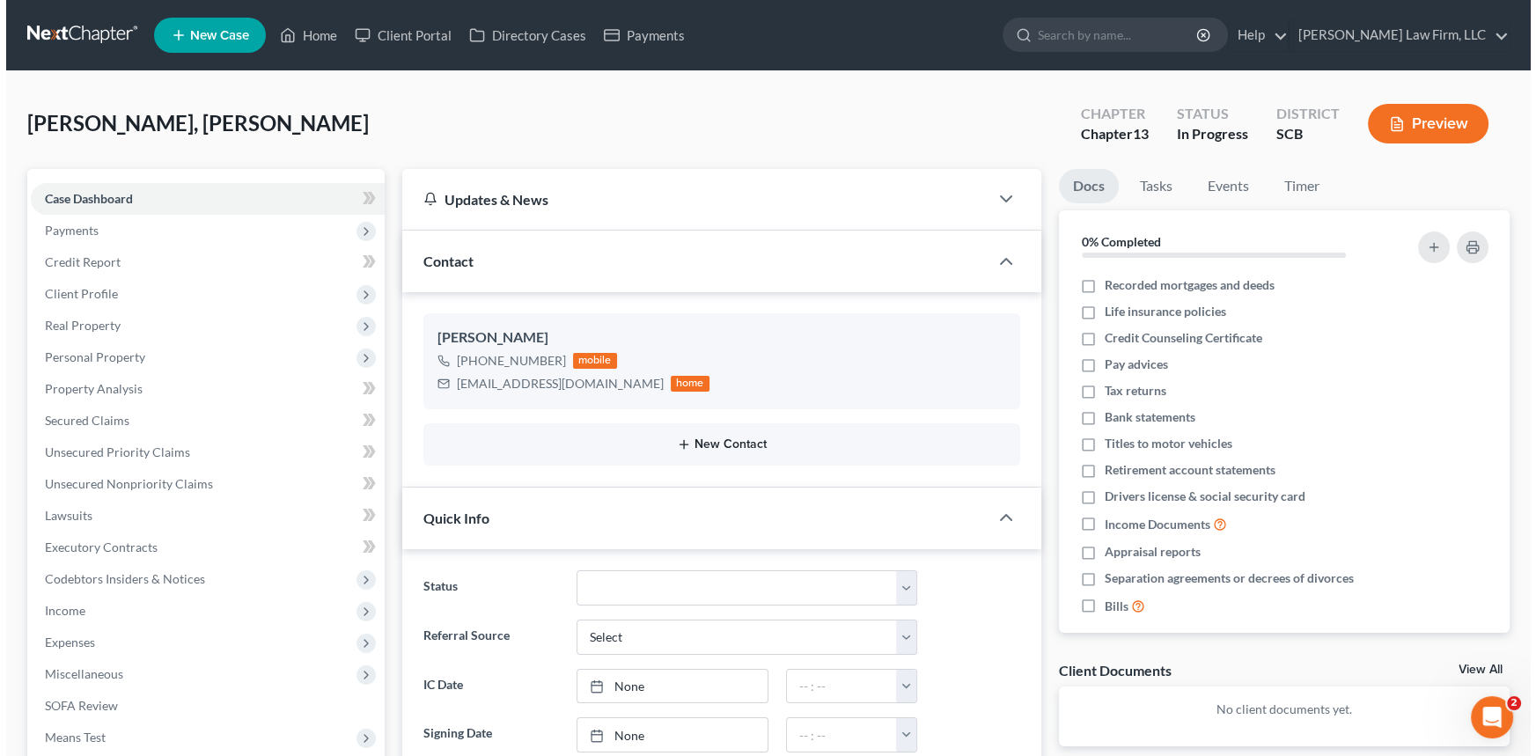
scroll to position [1114, 0]
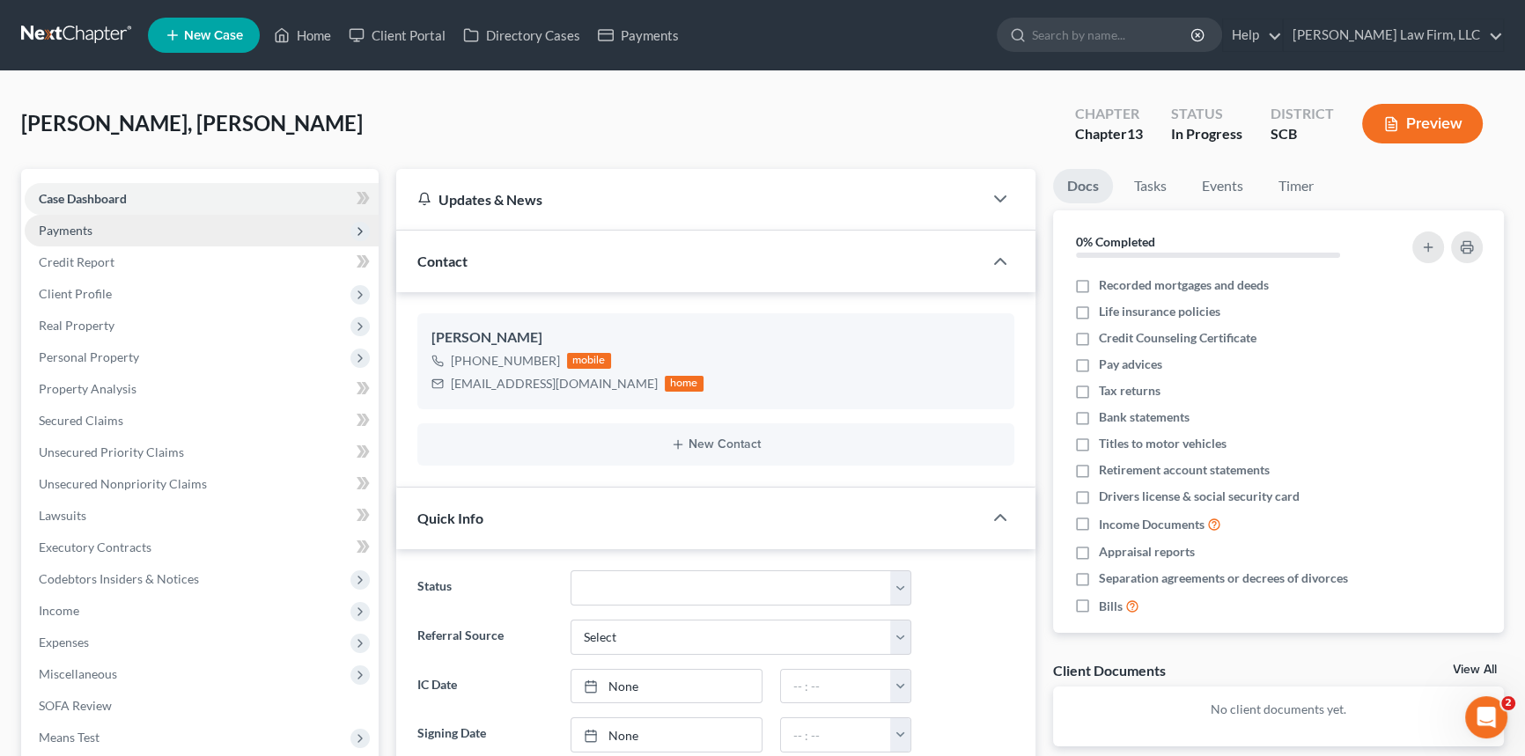
click at [54, 219] on span "Payments" at bounding box center [202, 231] width 354 height 32
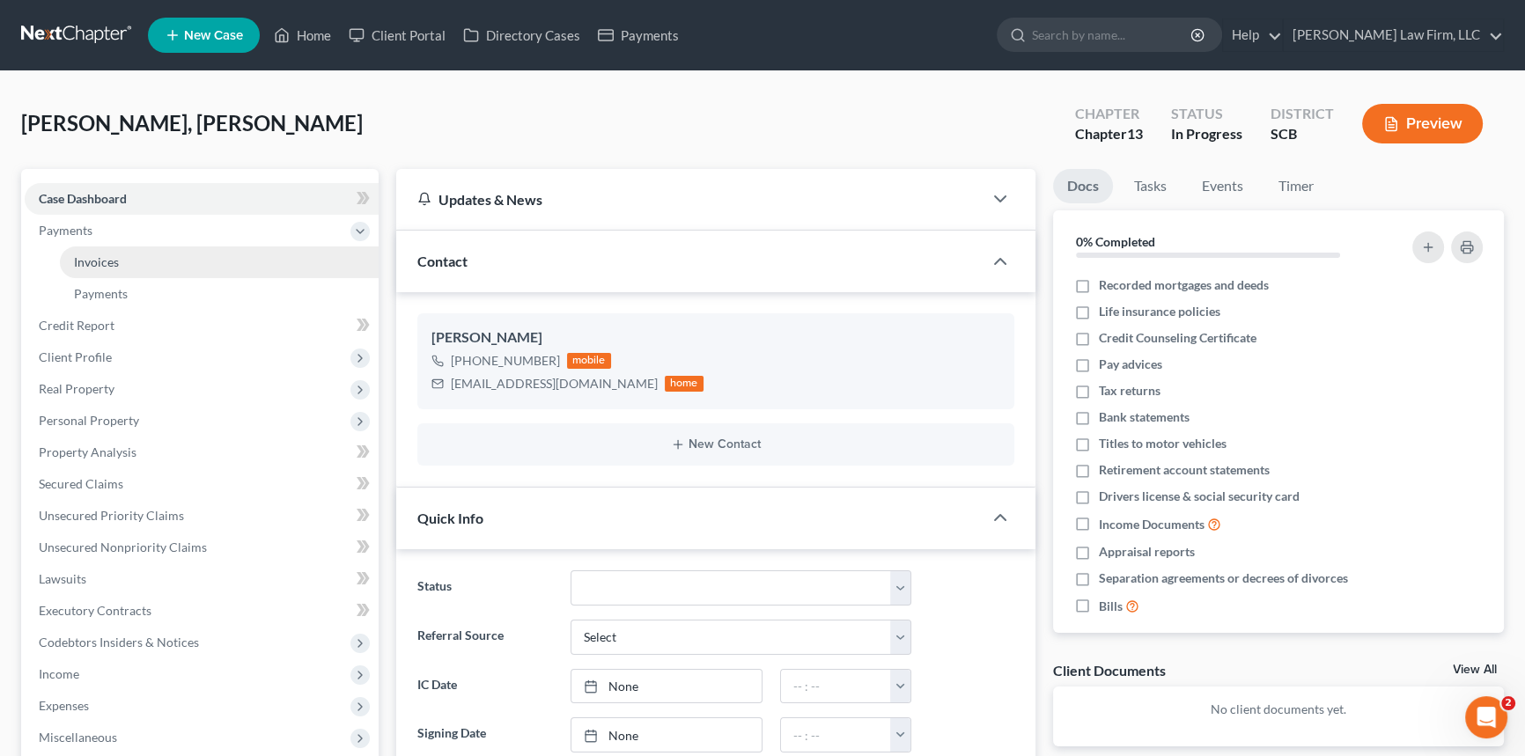
click at [107, 260] on span "Invoices" at bounding box center [96, 261] width 45 height 15
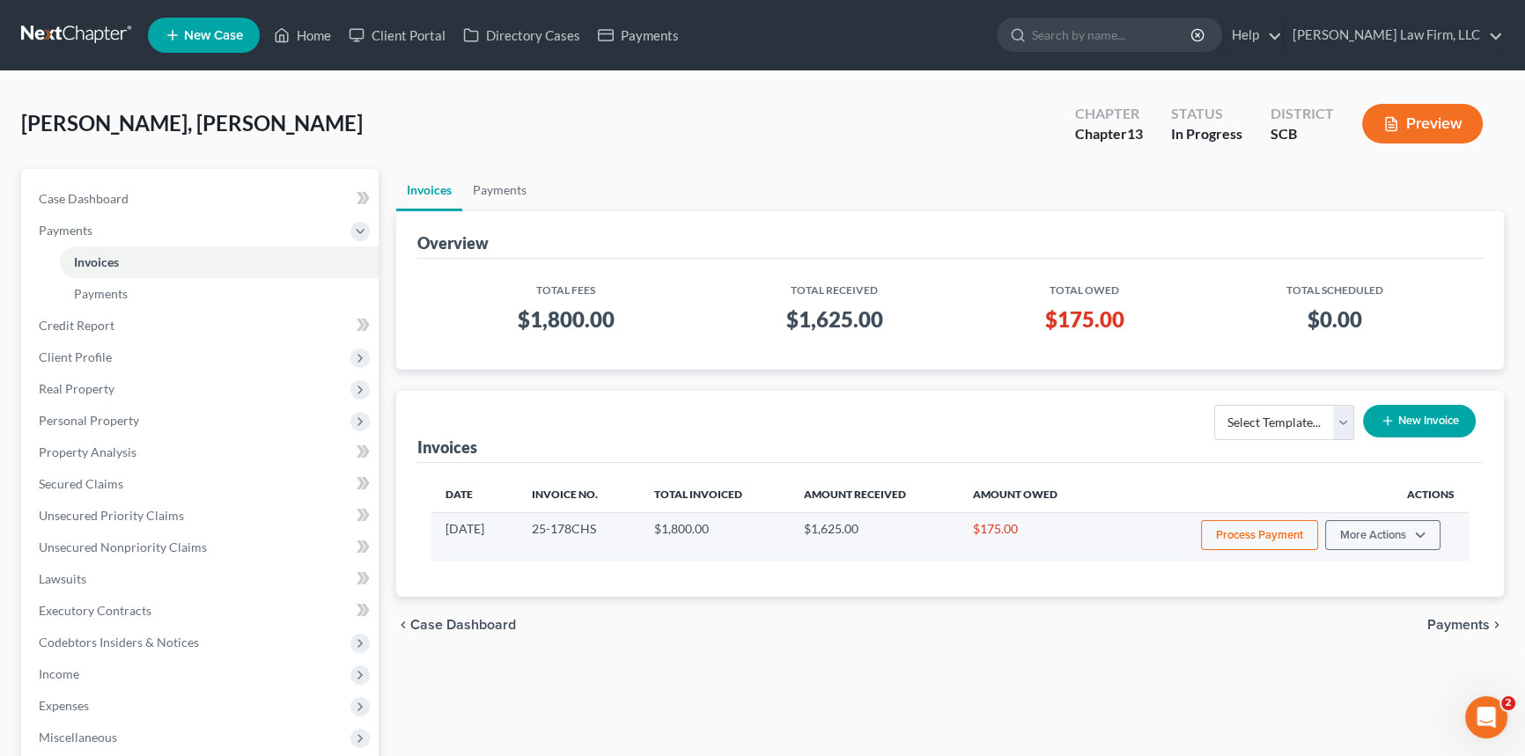
click at [1244, 526] on button "Process Payment" at bounding box center [1259, 535] width 117 height 30
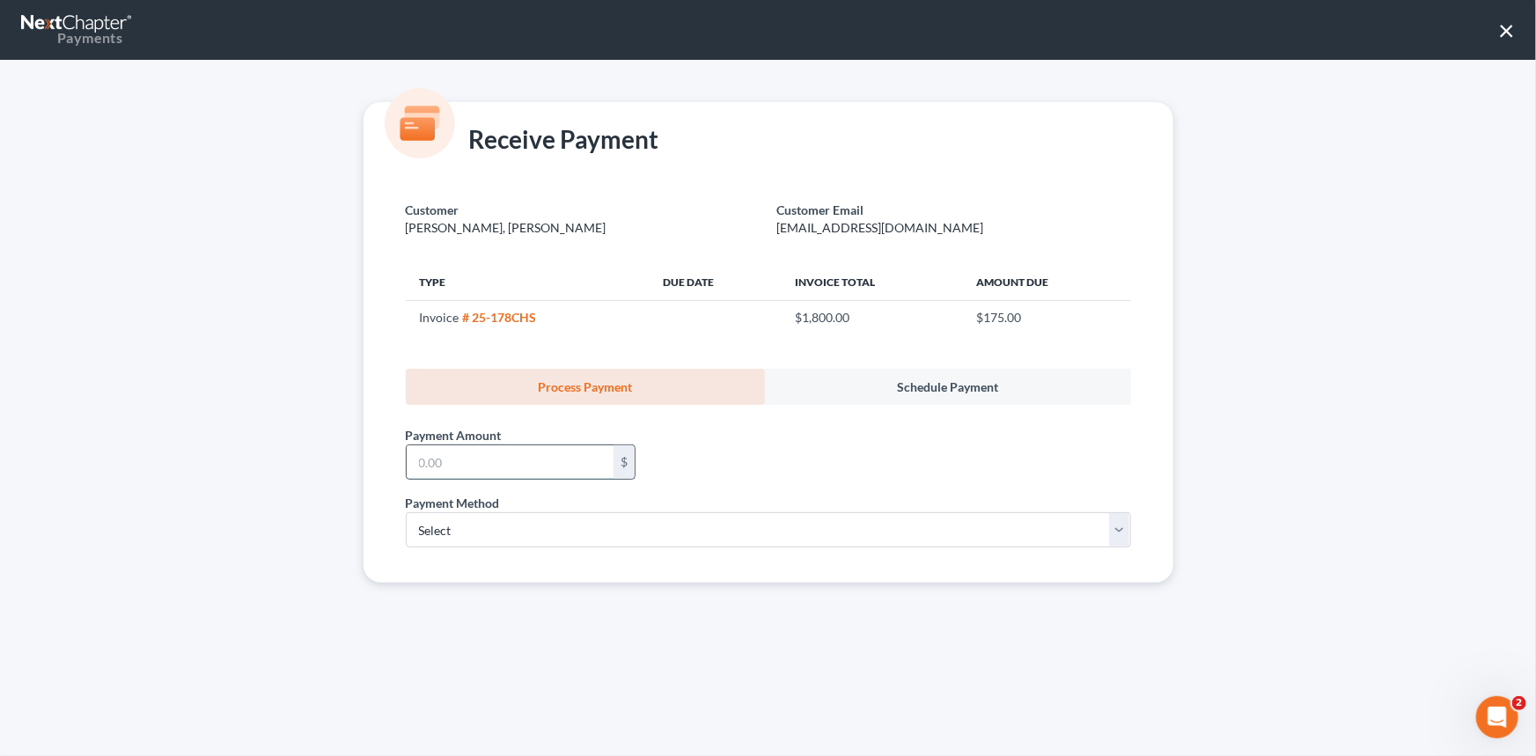
click at [423, 461] on input "text" at bounding box center [510, 461] width 207 height 33
type input "175.00"
drag, startPoint x: 443, startPoint y: 530, endPoint x: 459, endPoint y: 538, distance: 17.7
click at [443, 531] on select "Select ACH Credit Card" at bounding box center [768, 529] width 725 height 35
select select "1"
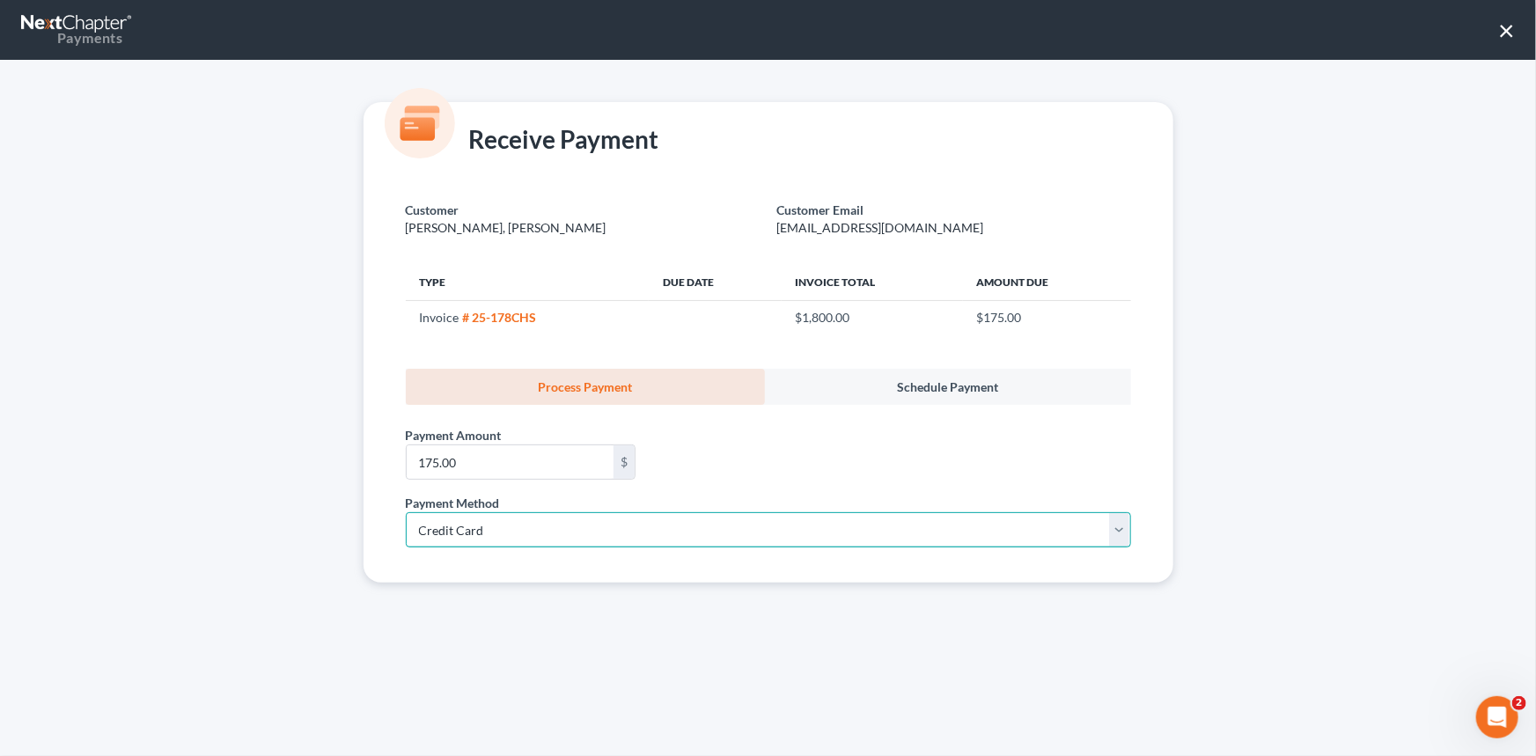
click at [406, 512] on select "Select ACH Credit Card" at bounding box center [768, 529] width 725 height 35
select select "42"
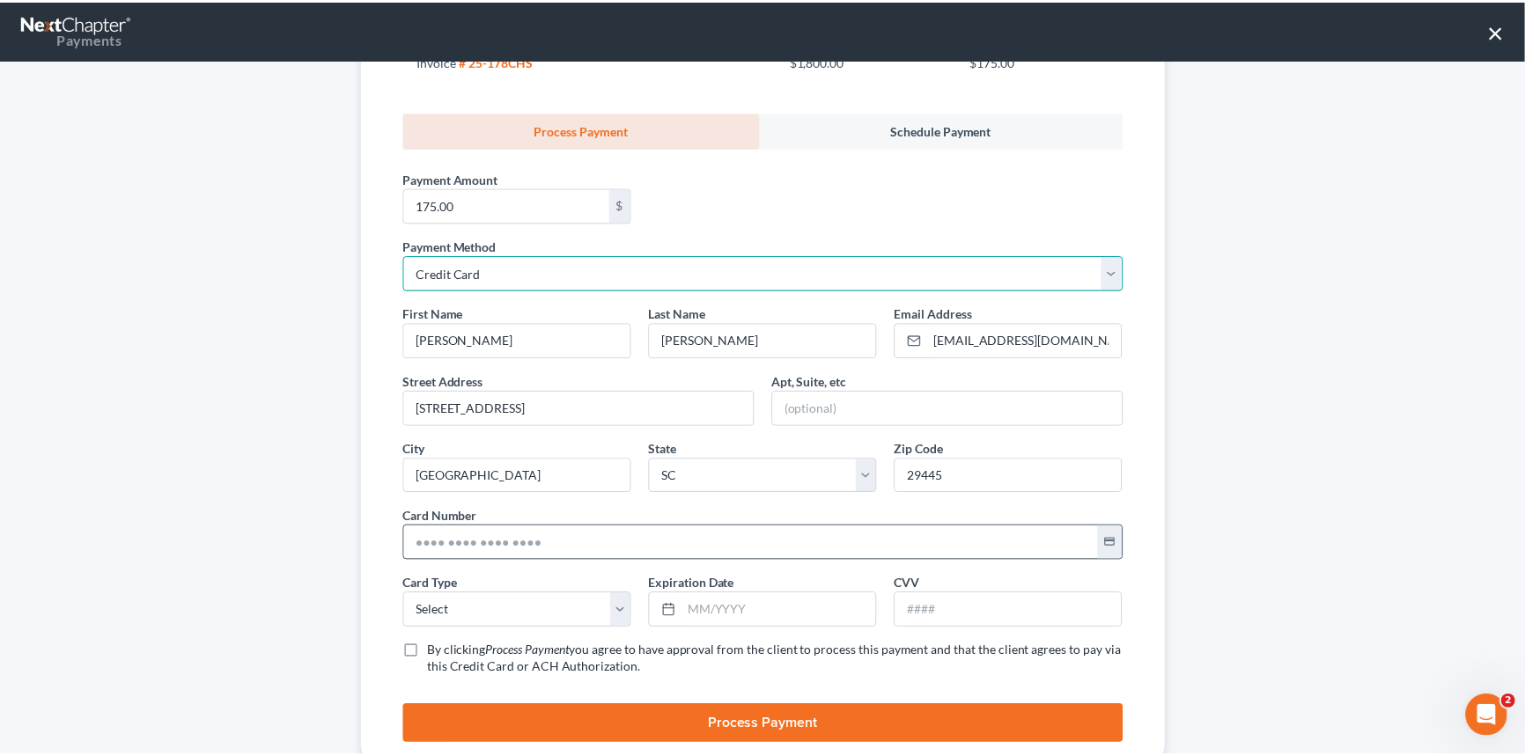
scroll to position [307, 0]
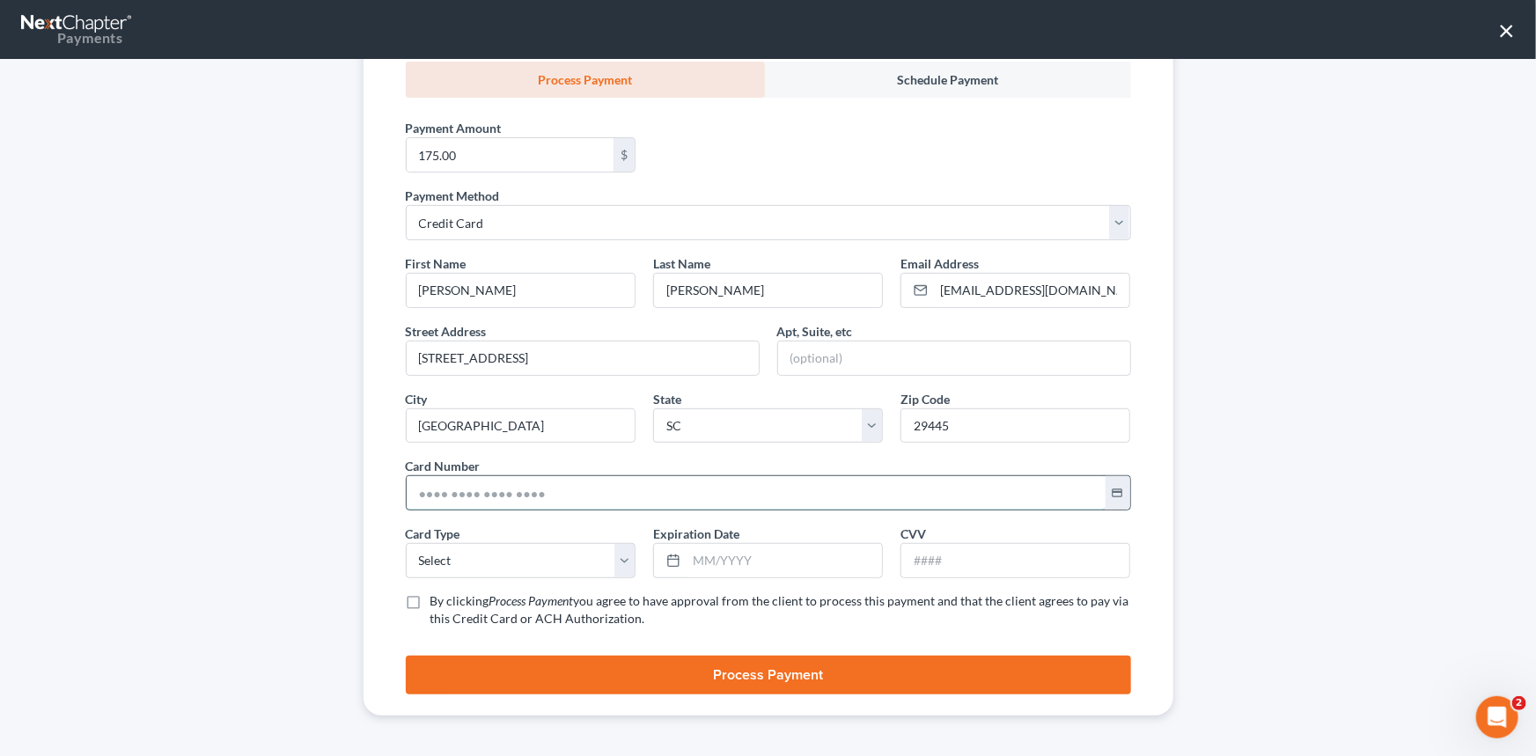
click at [412, 494] on input "text" at bounding box center [756, 492] width 699 height 33
type input "[CREDIT_CARD_NUMBER]"
click at [430, 554] on select "Select Visa MasterCard Discover American Express" at bounding box center [521, 560] width 230 height 35
select select "0"
click at [406, 543] on select "Select Visa MasterCard Discover American Express" at bounding box center [521, 560] width 230 height 35
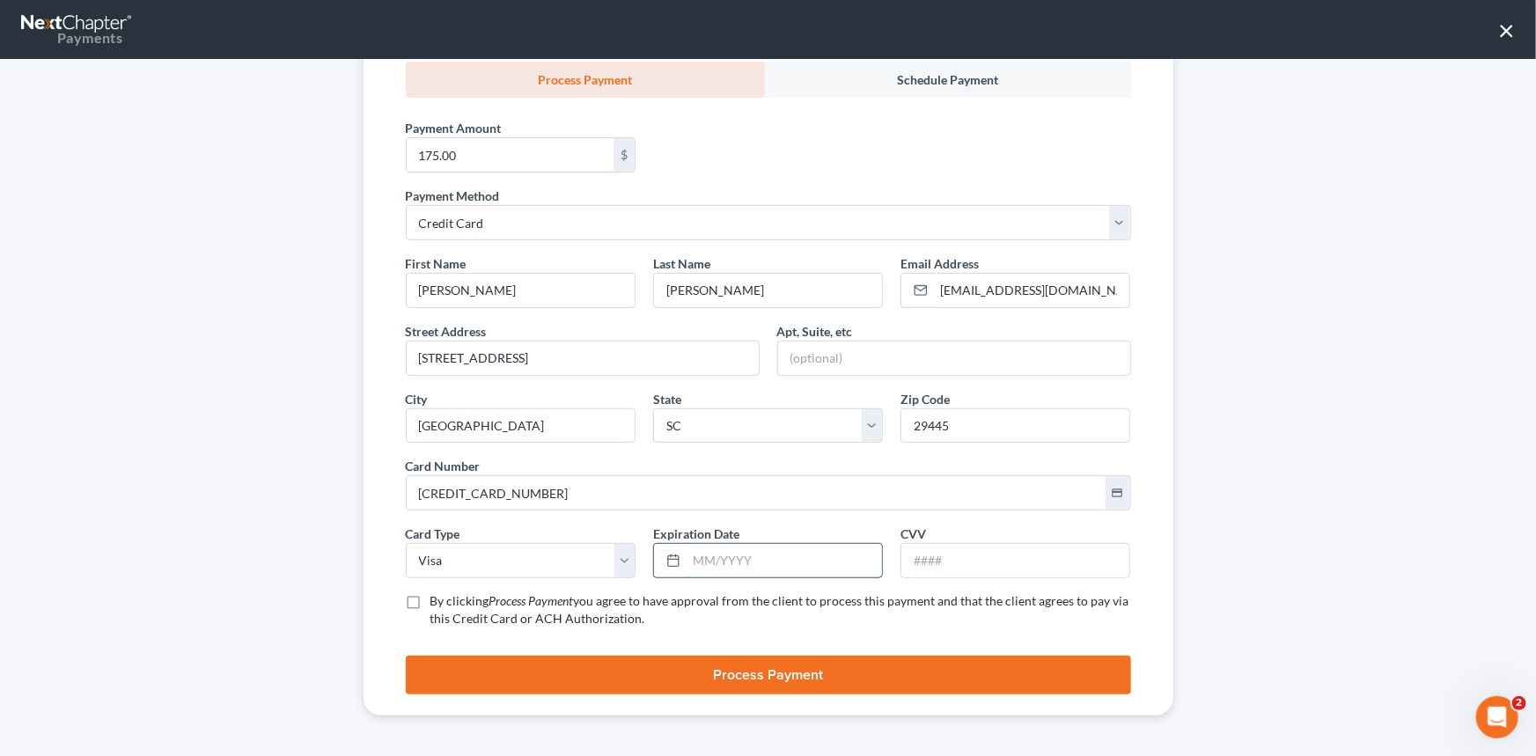
click at [695, 554] on input "text" at bounding box center [784, 560] width 195 height 33
type input "12/2029"
click at [912, 573] on input "text" at bounding box center [1015, 560] width 228 height 33
type input "9/2027"
click at [430, 598] on label "By clicking Process Payment you agree to have approval from the client to proce…" at bounding box center [780, 609] width 701 height 35
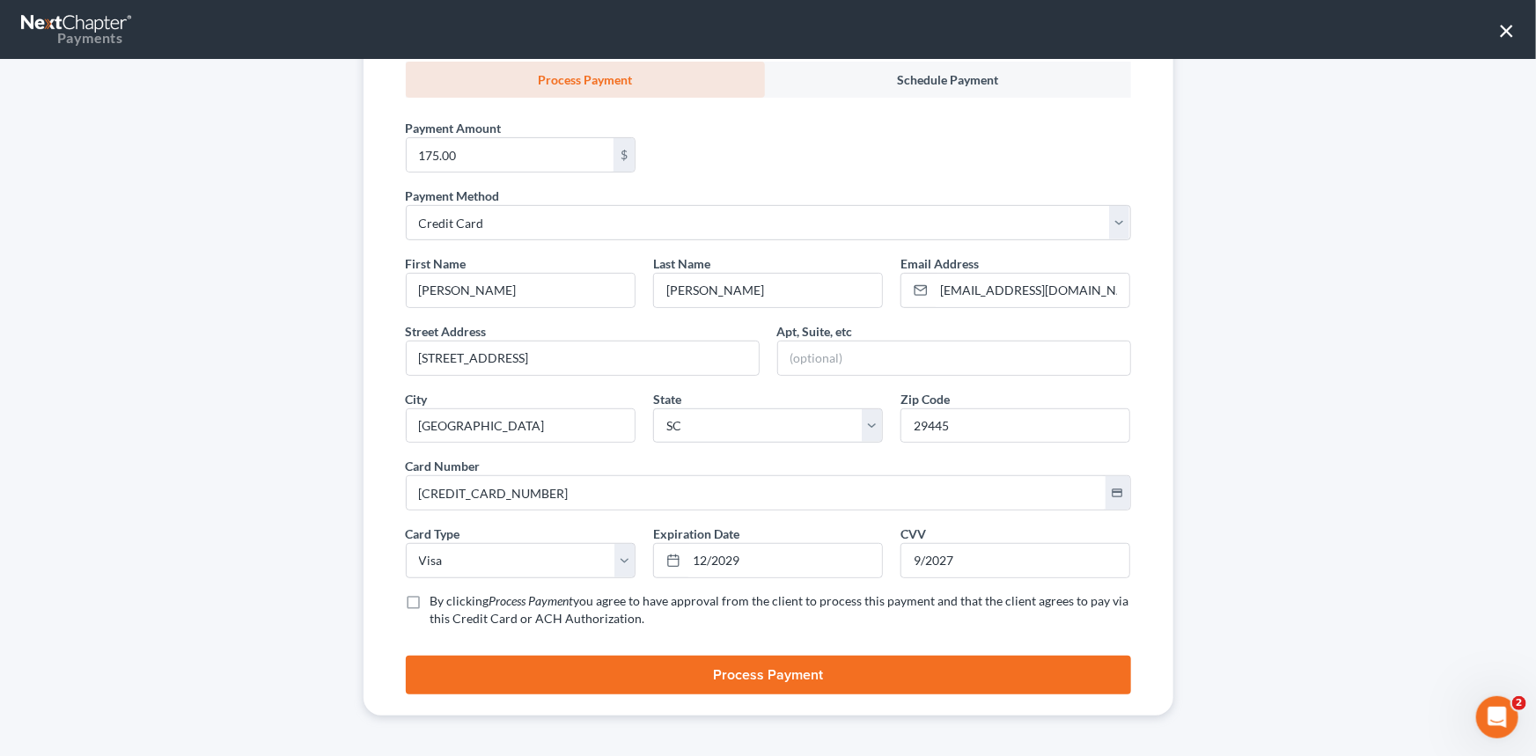
click at [438, 598] on input "By clicking Process Payment you agree to have approval from the client to proce…" at bounding box center [443, 597] width 11 height 11
checkbox input "true"
click at [766, 671] on button "Process Payment" at bounding box center [768, 675] width 725 height 39
drag, startPoint x: 911, startPoint y: 556, endPoint x: 977, endPoint y: 535, distance: 69.3
click at [977, 535] on div "CVV * 9/2027" at bounding box center [1015, 552] width 247 height 54
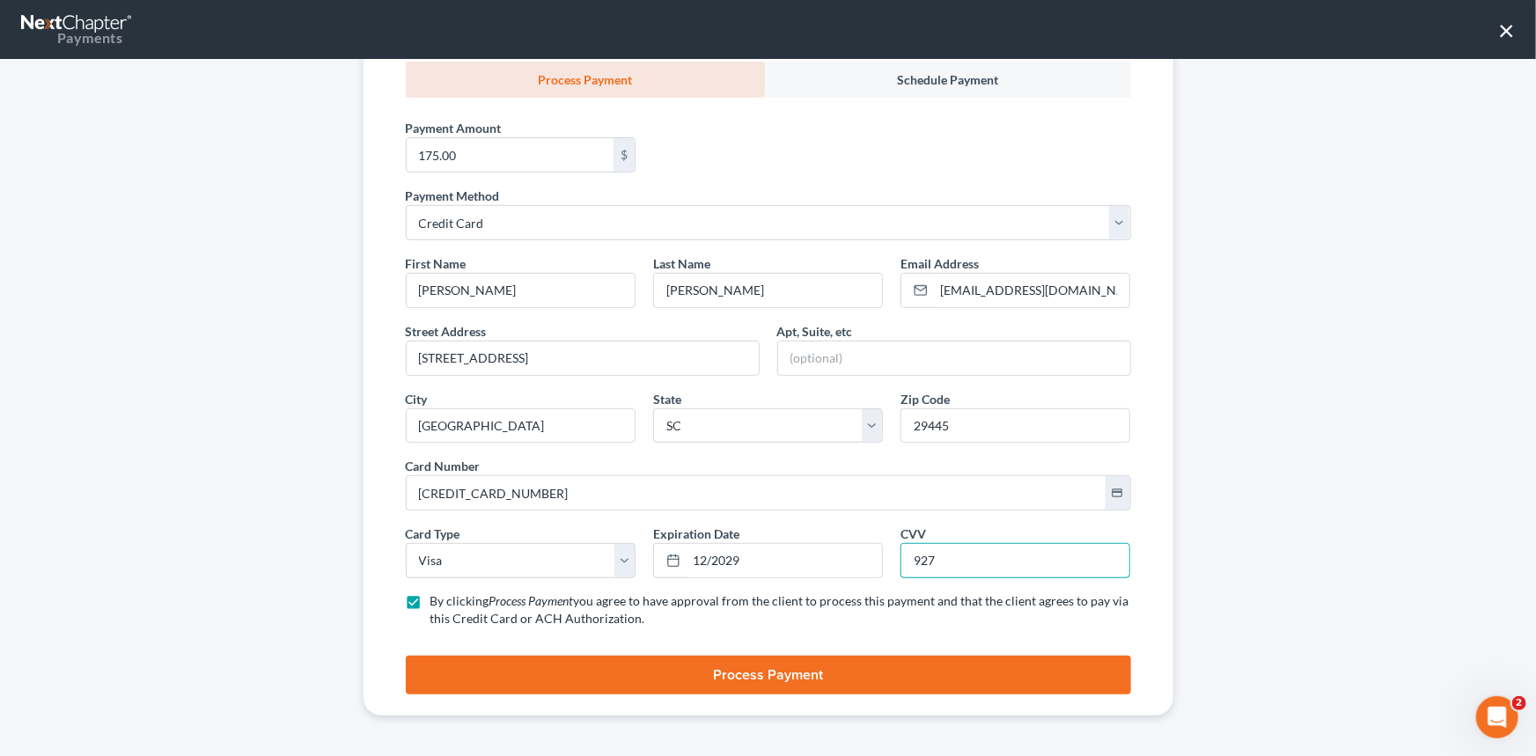
type input "927"
click at [725, 672] on button "Process Payment" at bounding box center [768, 675] width 725 height 39
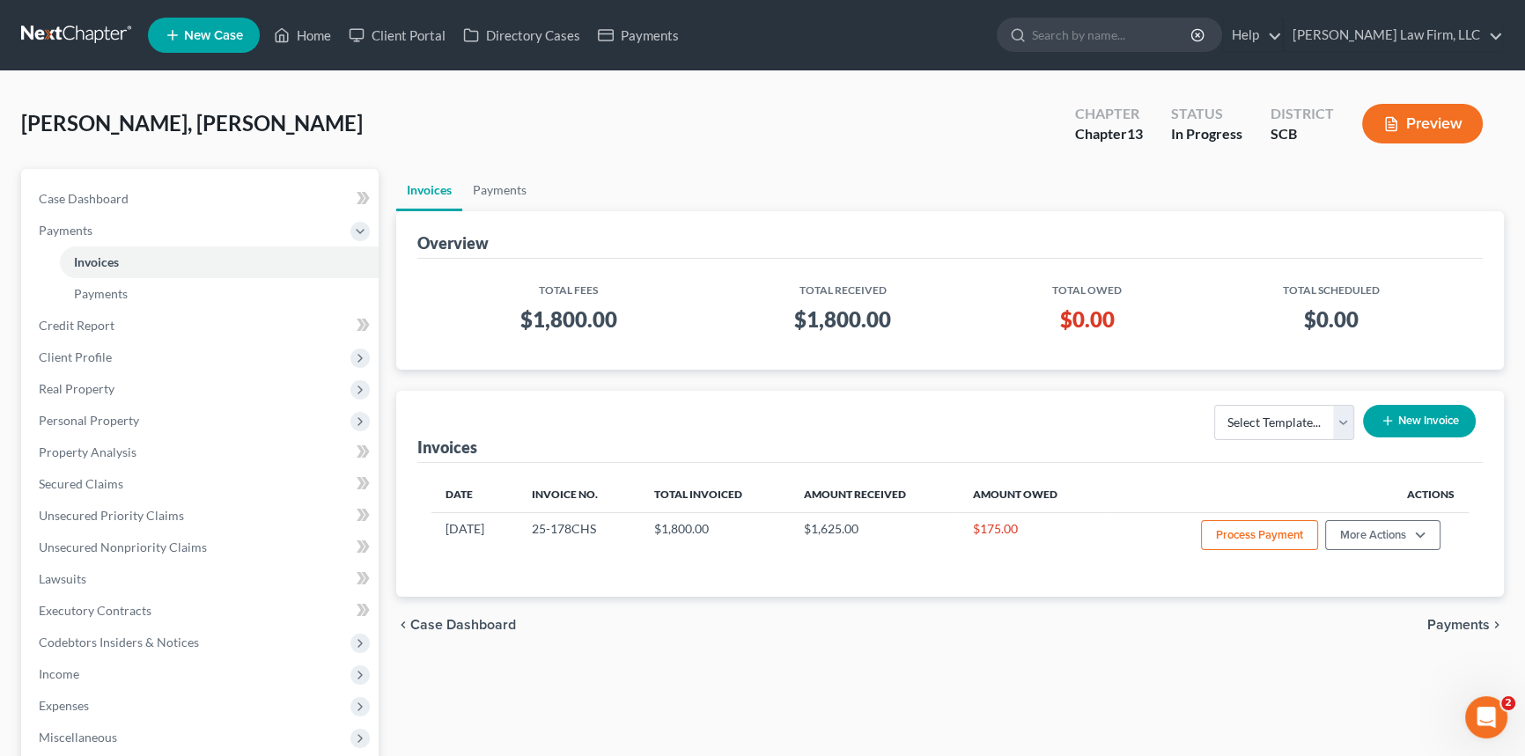
click at [1434, 414] on button "New Invoice" at bounding box center [1419, 421] width 113 height 33
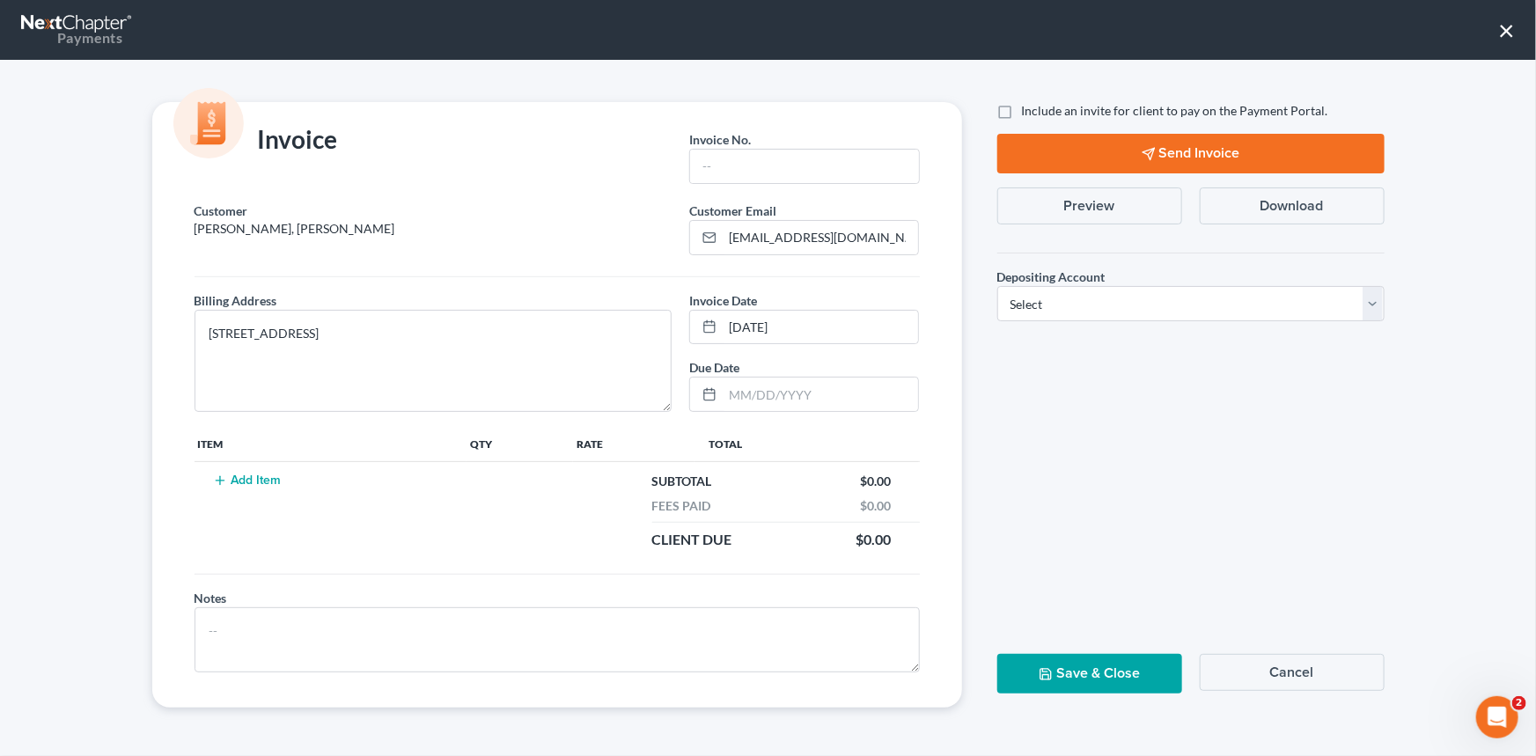
click at [1511, 18] on button "×" at bounding box center [1506, 30] width 17 height 28
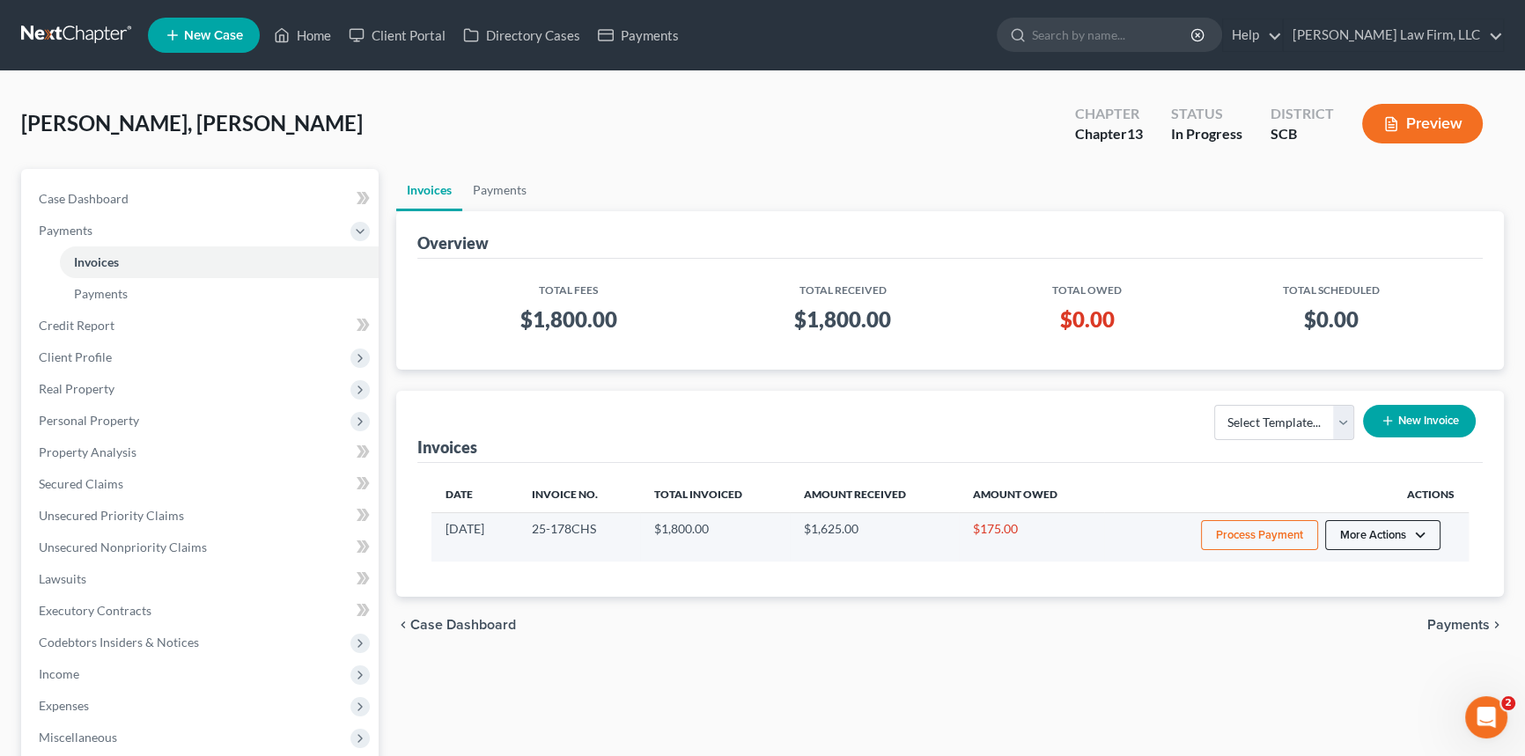
click at [1372, 528] on button "More Actions" at bounding box center [1382, 535] width 115 height 30
click at [1340, 568] on link "View/Edit" at bounding box center [1407, 572] width 206 height 30
select select "1"
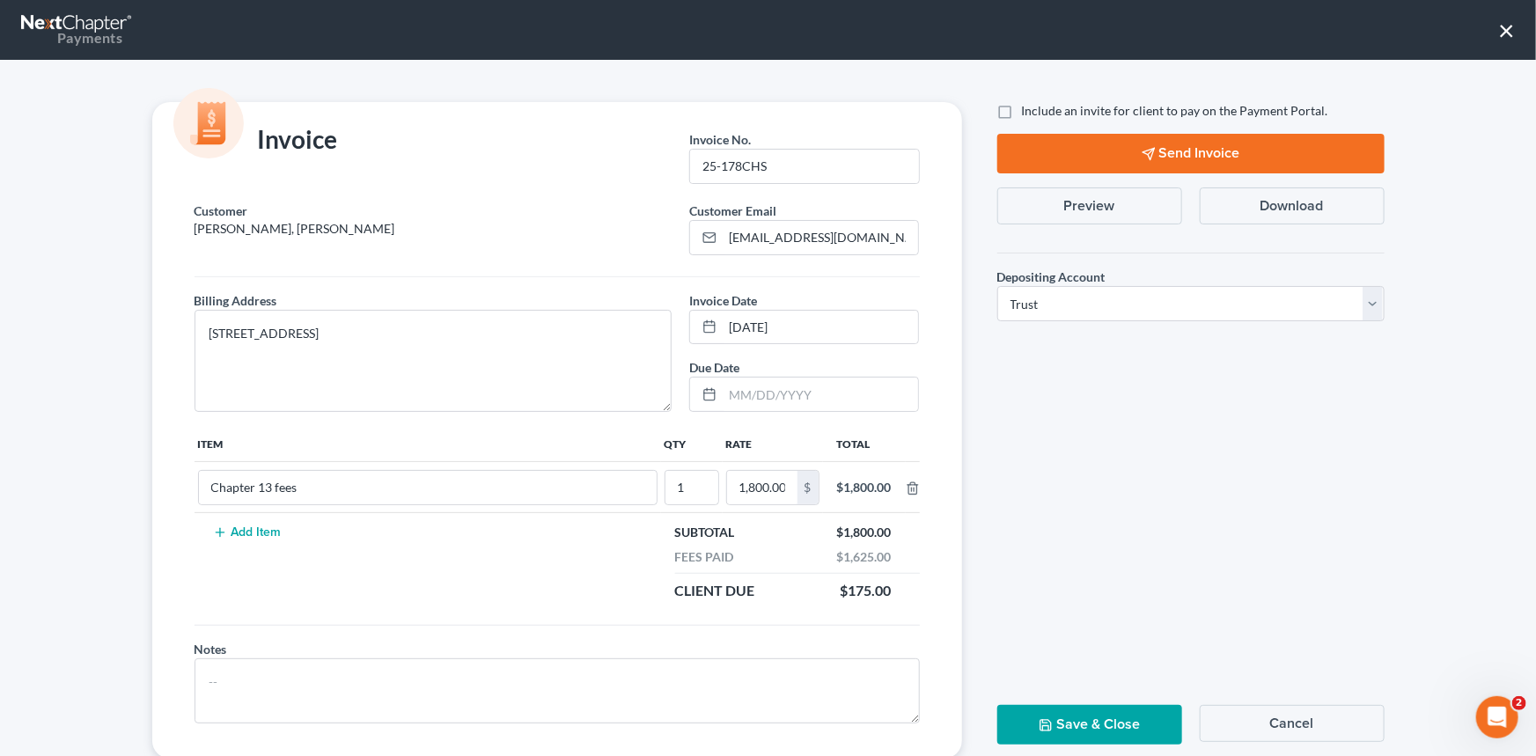
click at [1082, 721] on button "Save & Close" at bounding box center [1089, 725] width 185 height 40
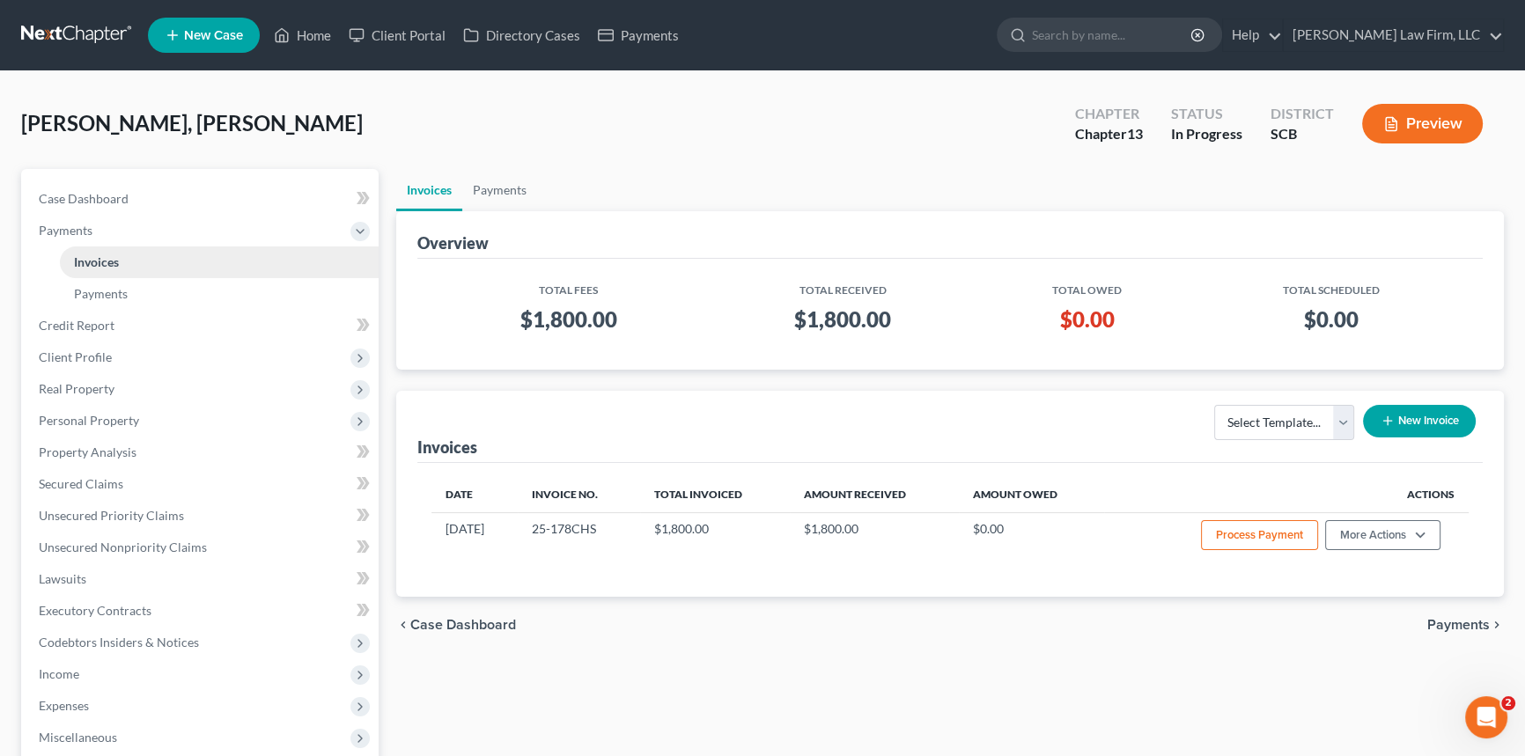
click at [92, 255] on span "Invoices" at bounding box center [96, 261] width 45 height 15
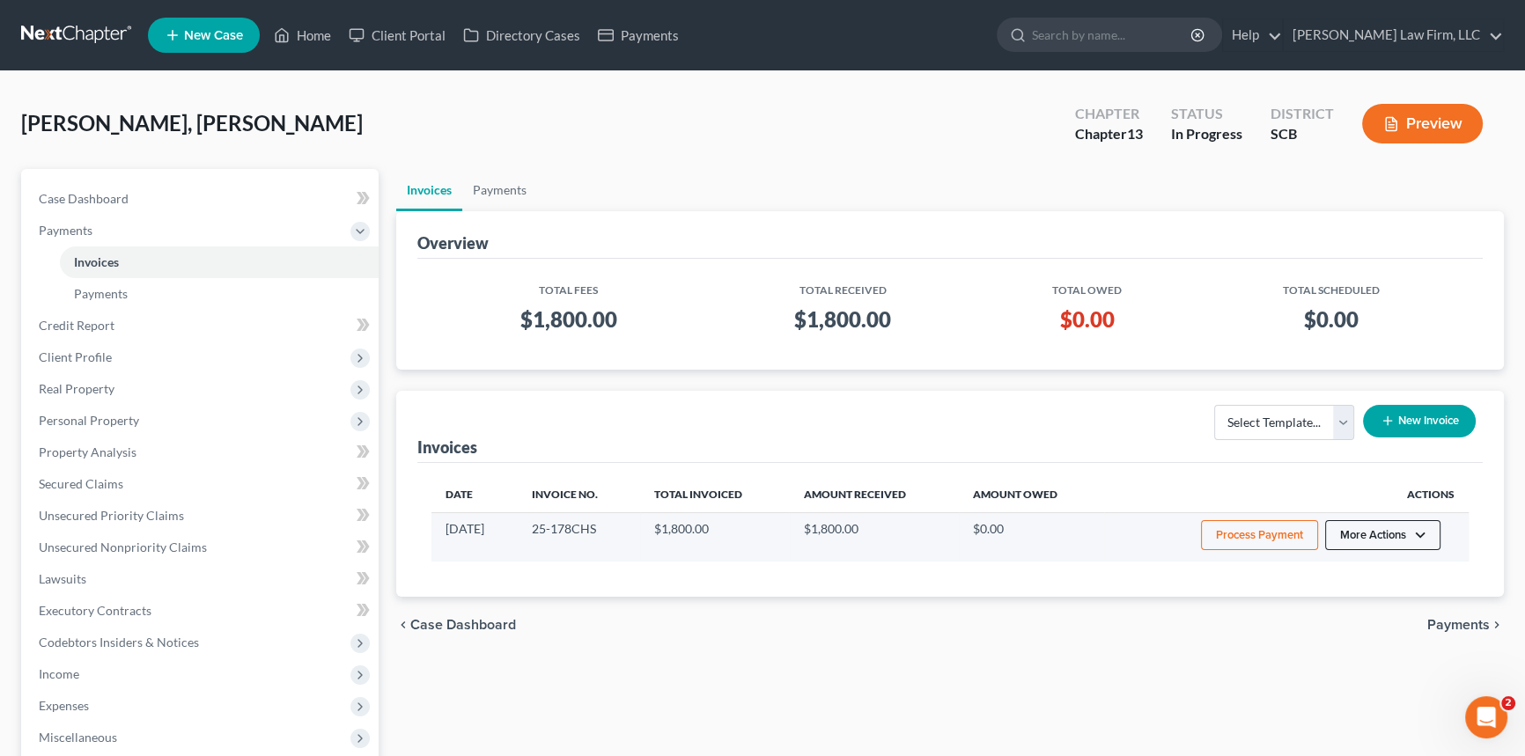
click at [1364, 528] on button "More Actions" at bounding box center [1382, 535] width 115 height 30
click at [1361, 563] on link "View/Edit" at bounding box center [1407, 572] width 206 height 30
select select "1"
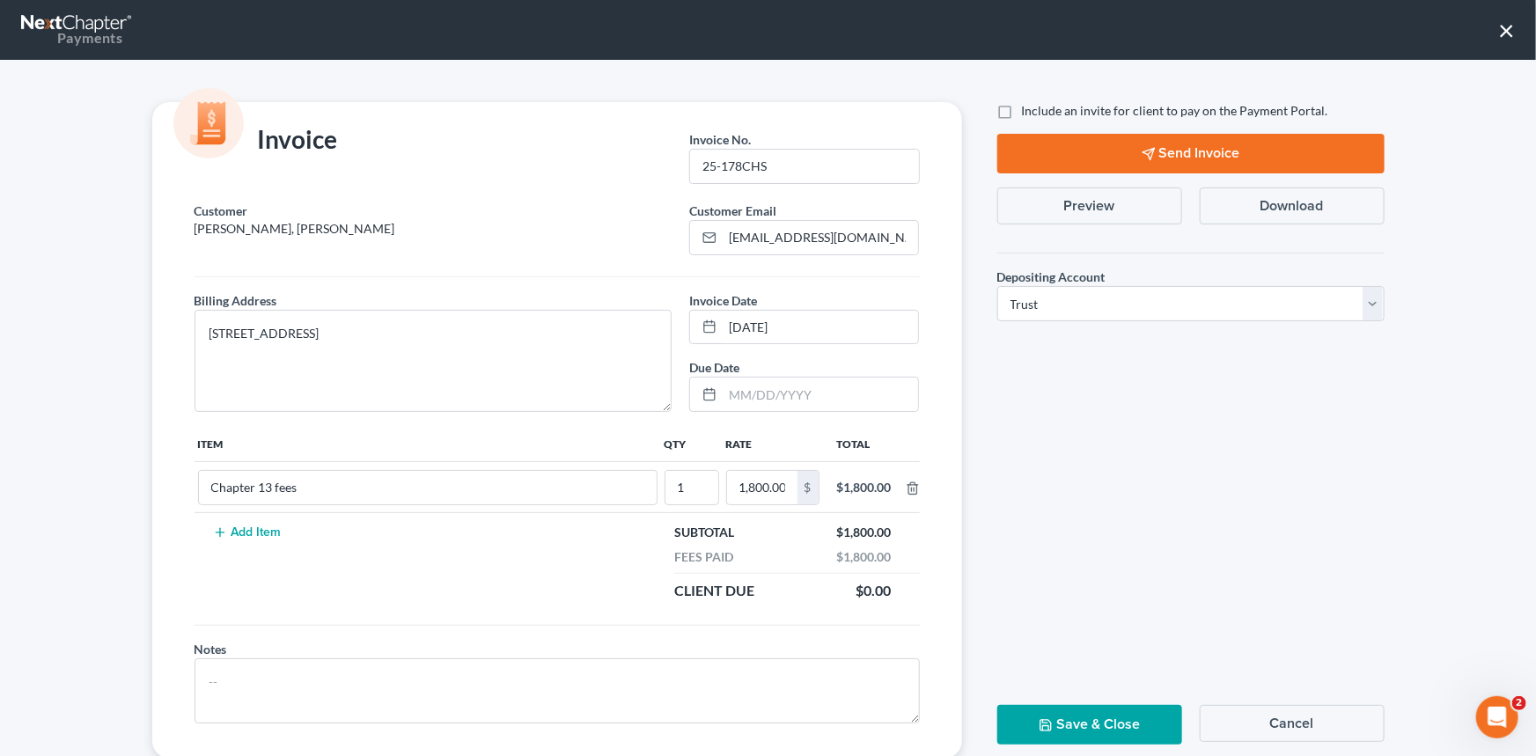
drag, startPoint x: 1088, startPoint y: 721, endPoint x: 1070, endPoint y: 716, distance: 19.2
click at [1088, 722] on button "Save & Close" at bounding box center [1089, 725] width 185 height 40
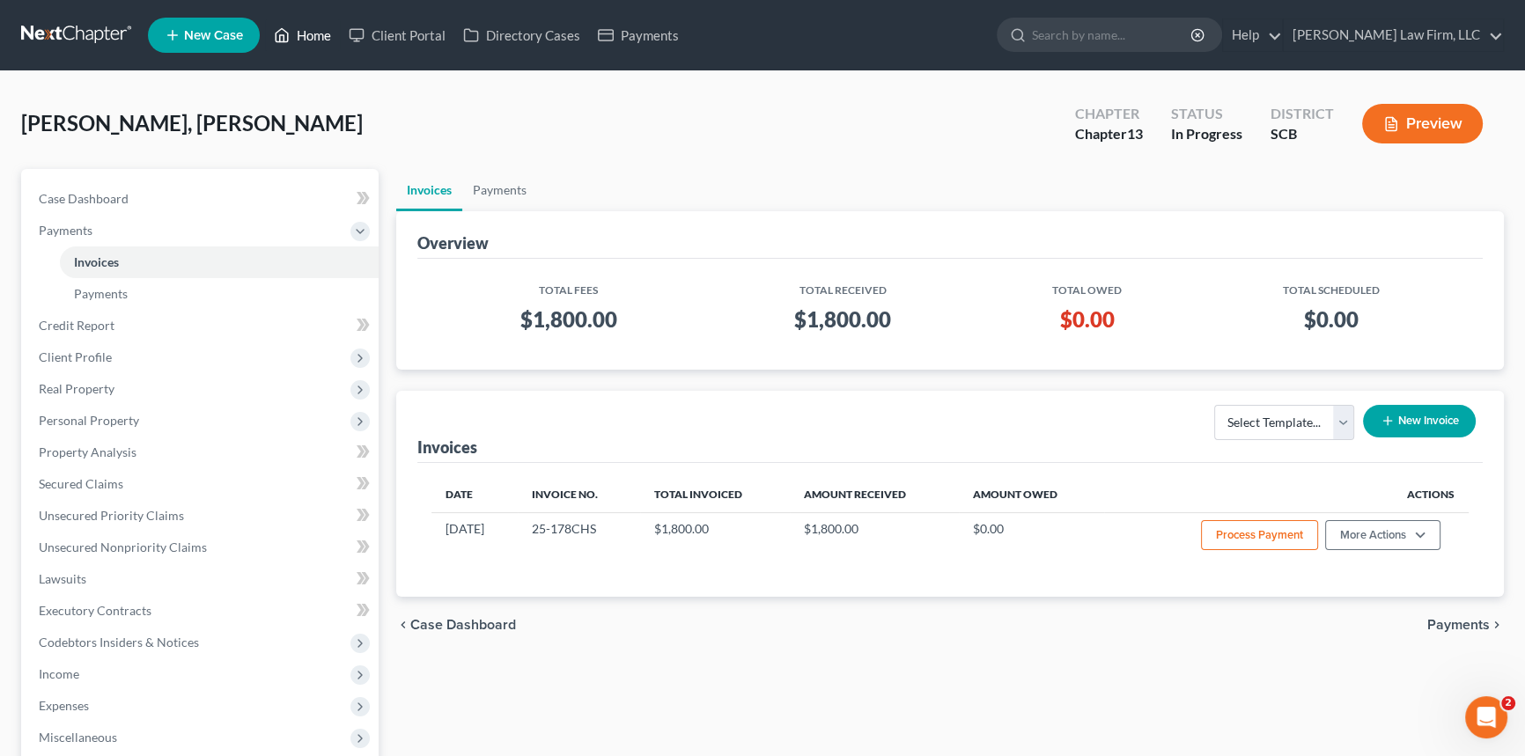
click at [331, 31] on link "Home" at bounding box center [302, 35] width 75 height 32
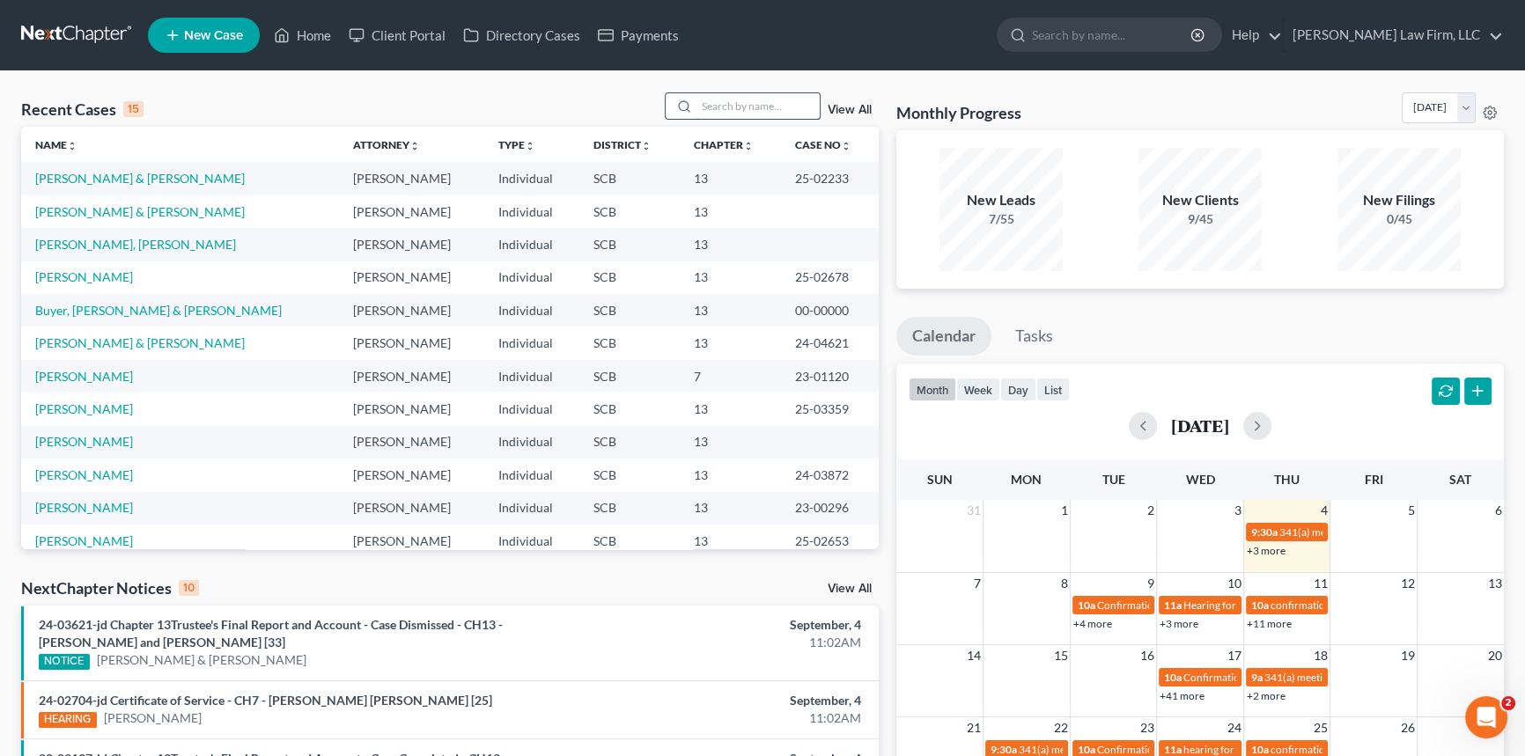
click at [707, 95] on input "search" at bounding box center [757, 106] width 123 height 26
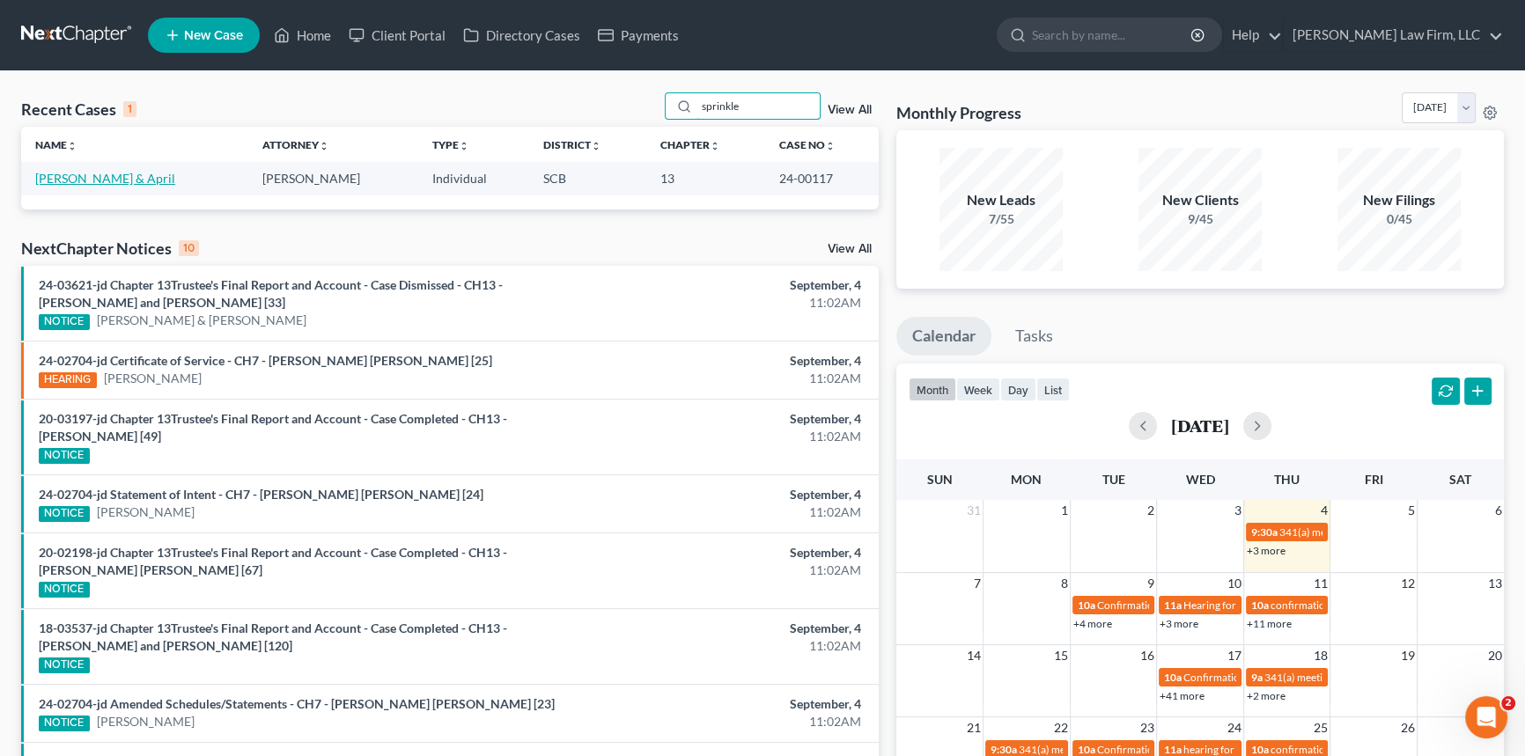
type input "sprinkle"
click at [55, 172] on link "[PERSON_NAME] & April" at bounding box center [105, 178] width 140 height 15
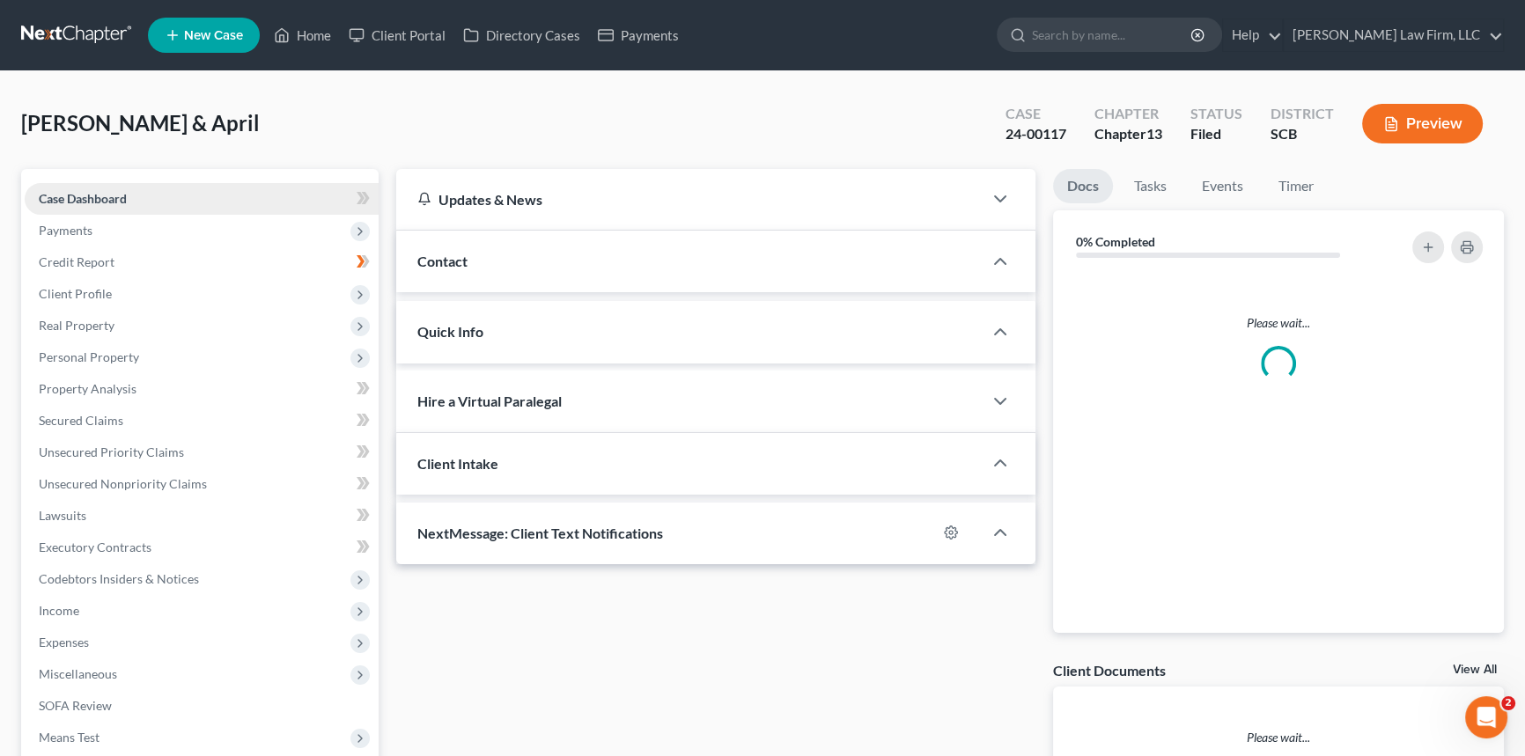
select select "0"
